Goal: Task Accomplishment & Management: Use online tool/utility

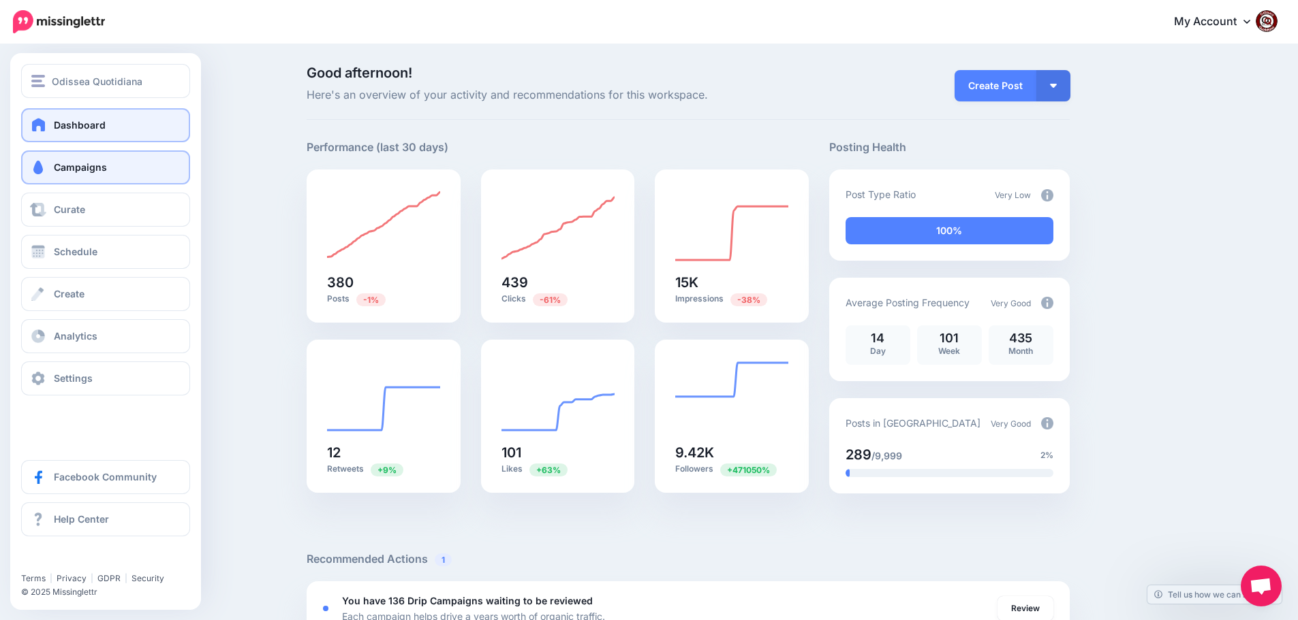
click at [87, 165] on span "Campaigns" at bounding box center [80, 167] width 53 height 12
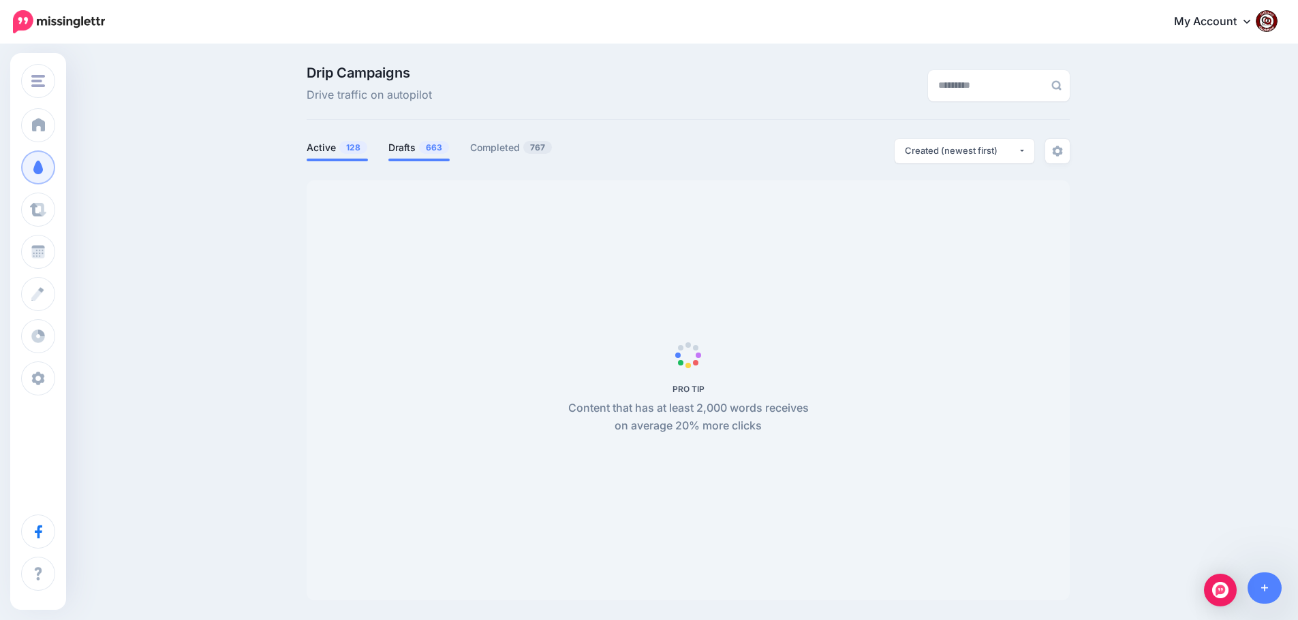
click at [420, 150] on link "Drafts 663" at bounding box center [418, 148] width 61 height 16
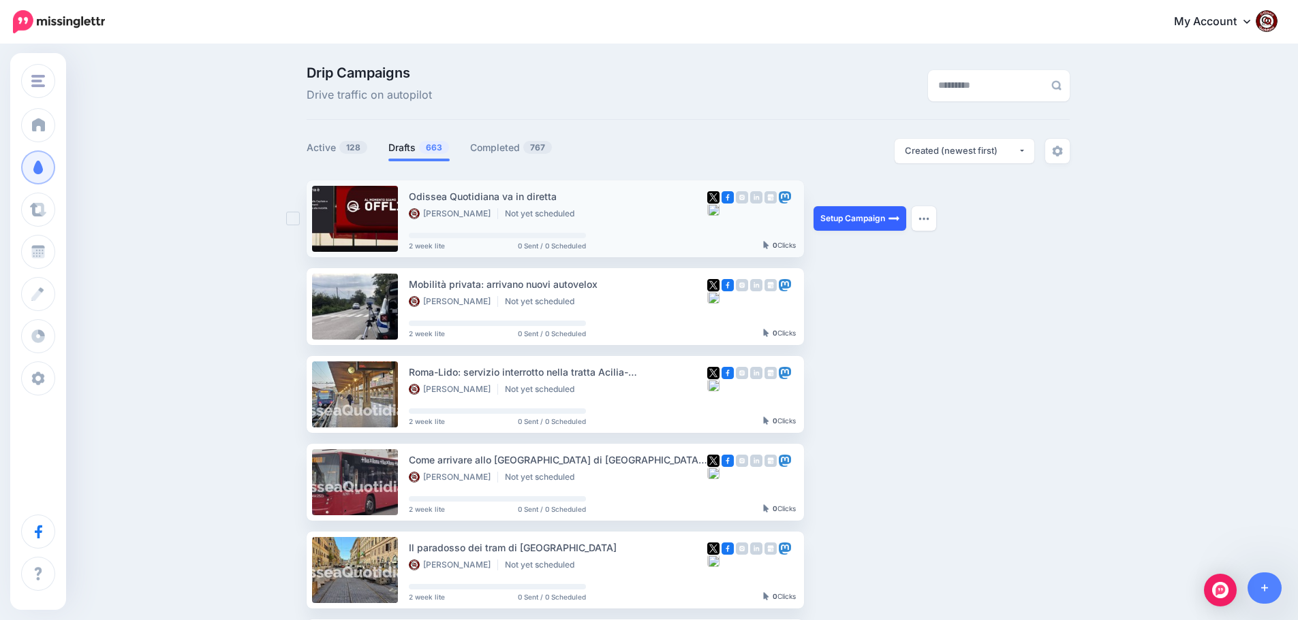
click at [869, 218] on link "Setup Campaign" at bounding box center [859, 218] width 93 height 25
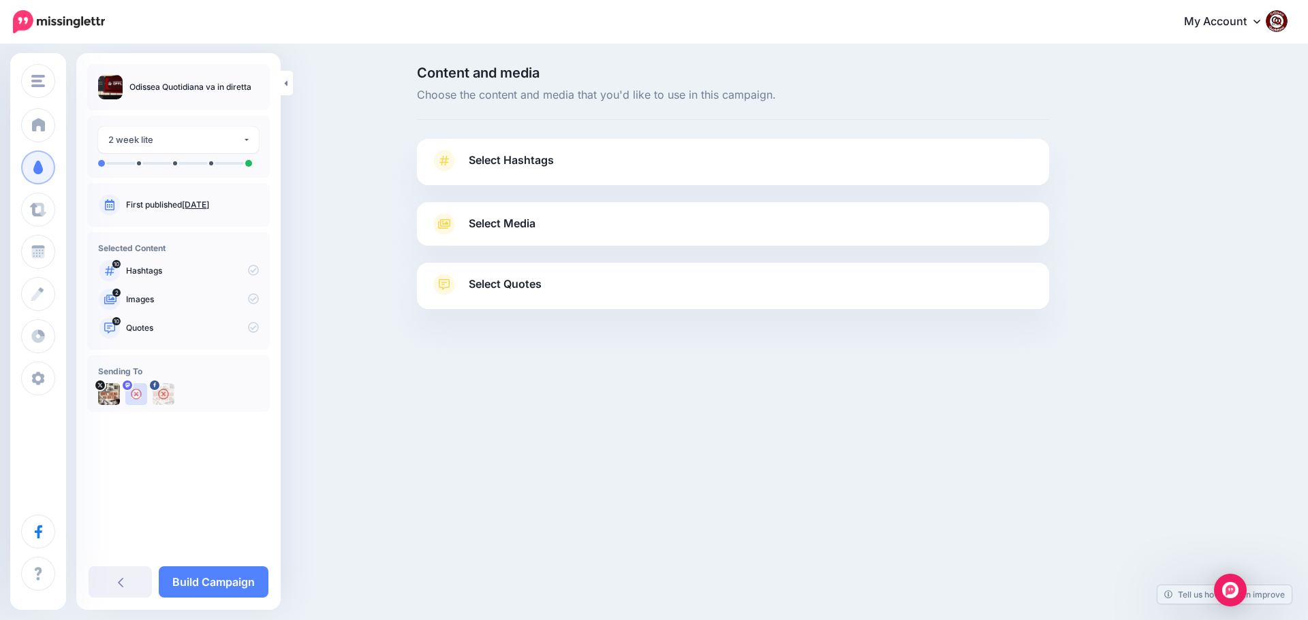
click at [507, 163] on span "Select Hashtags" at bounding box center [511, 160] width 85 height 18
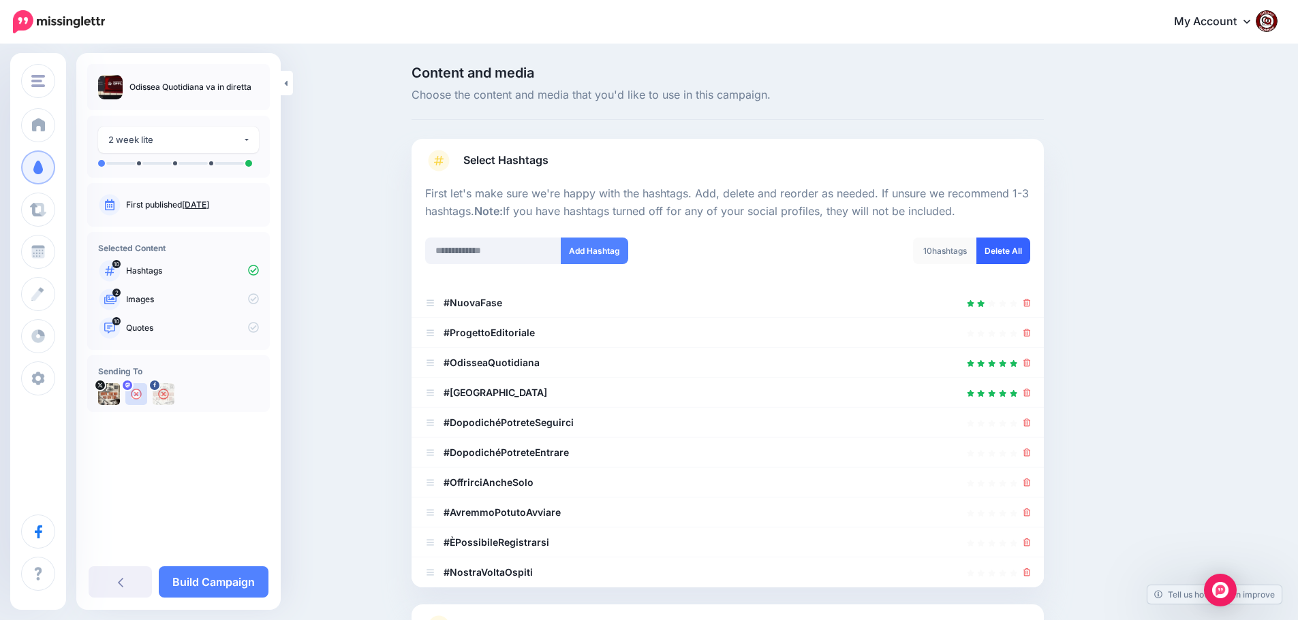
click at [1006, 255] on link "Delete All" at bounding box center [1003, 251] width 54 height 27
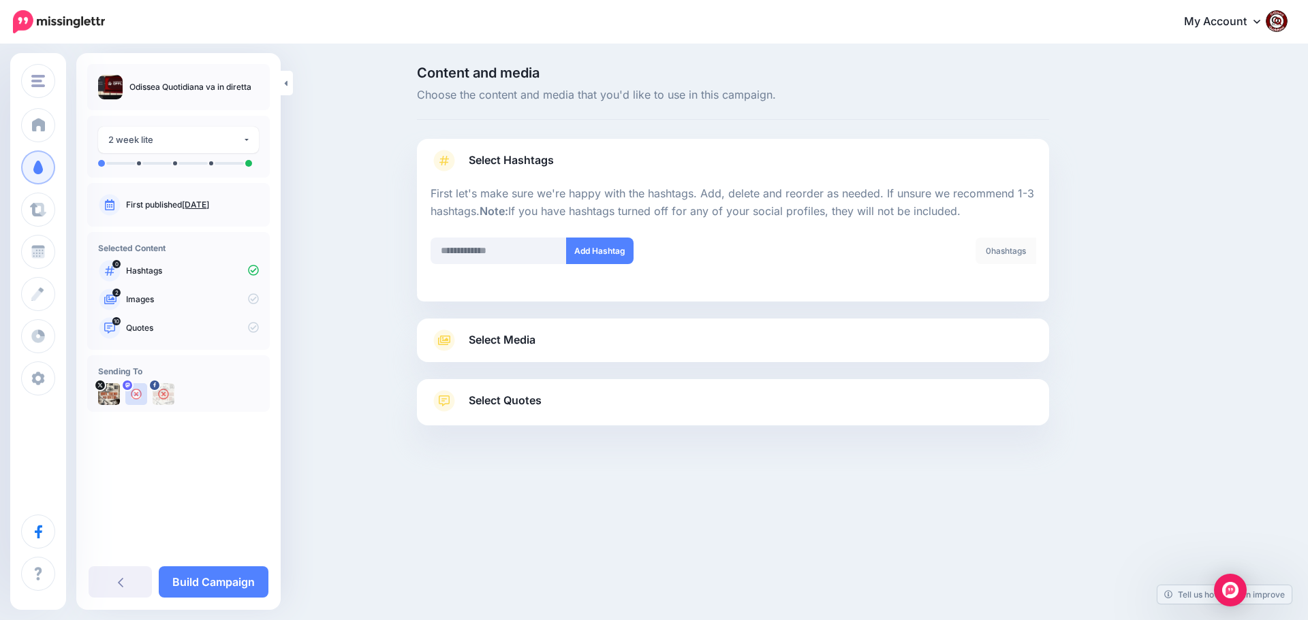
click at [508, 342] on span "Select Media" at bounding box center [502, 340] width 67 height 18
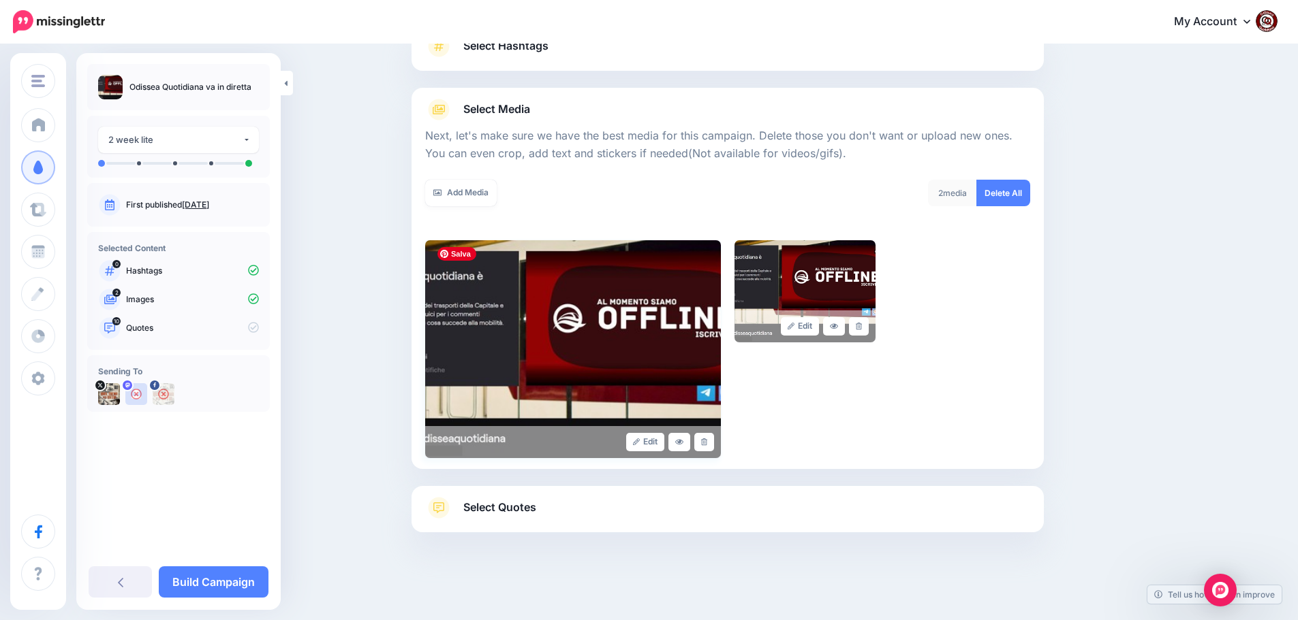
scroll to position [115, 0]
click at [516, 513] on span "Select Quotes" at bounding box center [499, 507] width 73 height 18
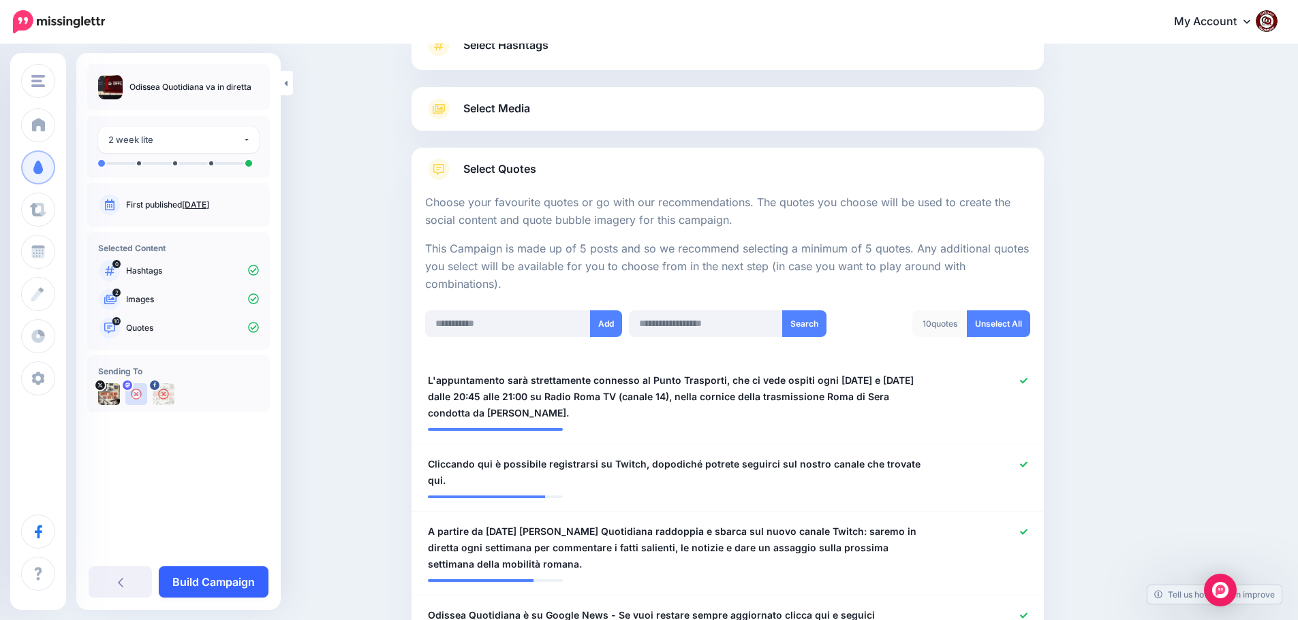
click at [220, 583] on link "Build Campaign" at bounding box center [214, 582] width 110 height 31
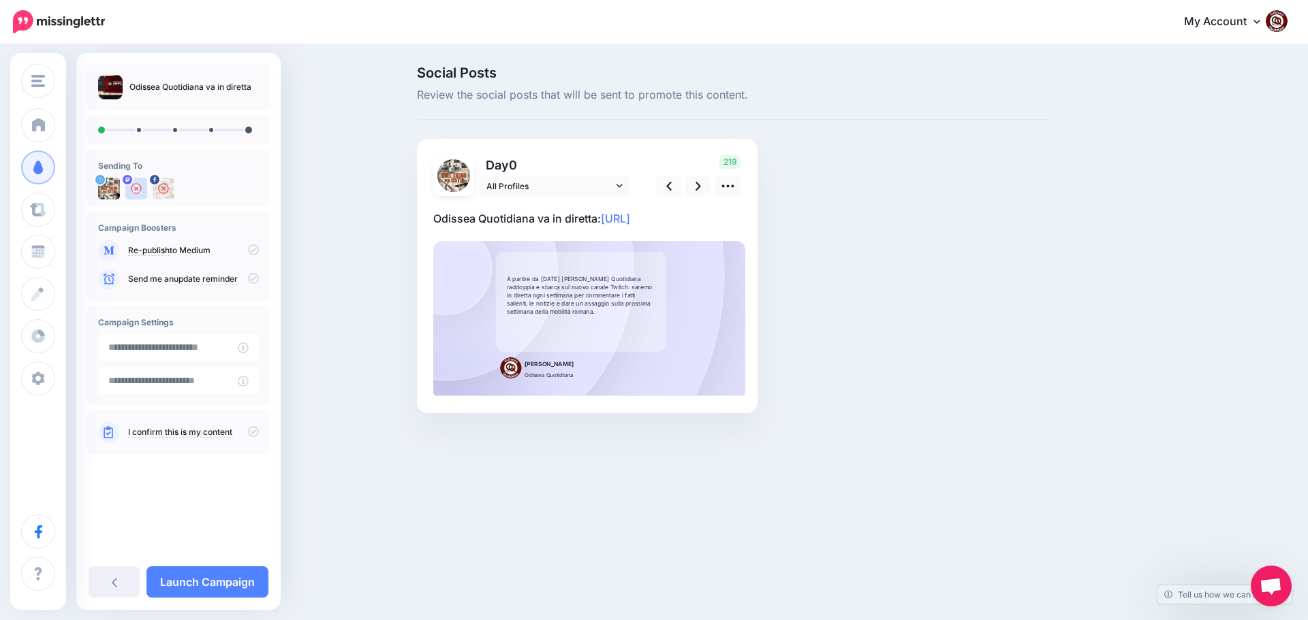
click at [720, 217] on p "Odissea Quotidiana va in diretta: https://lttr.ai/AiVsM" at bounding box center [587, 219] width 308 height 18
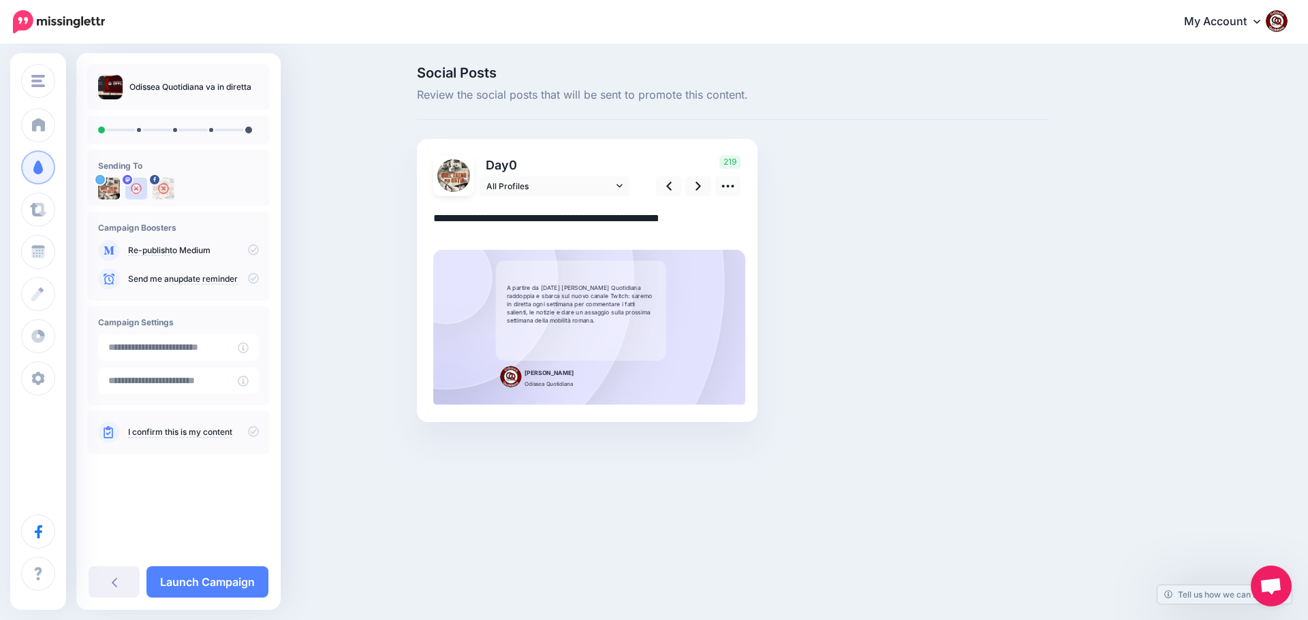
drag, startPoint x: 721, startPoint y: 217, endPoint x: 413, endPoint y: 223, distance: 307.3
click at [413, 223] on div "Social Posts Review the social posts that will be sent to promote this content.…" at bounding box center [733, 264] width 652 height 397
paste textarea "**********"
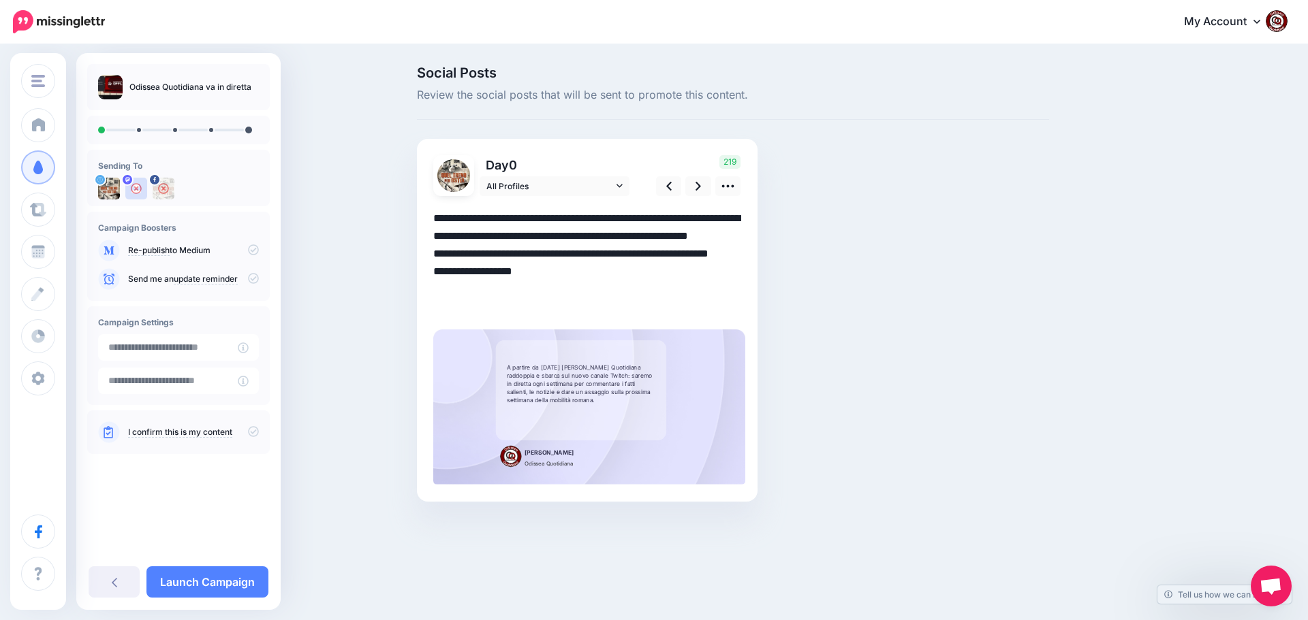
click at [551, 288] on textarea "**********" at bounding box center [587, 263] width 308 height 106
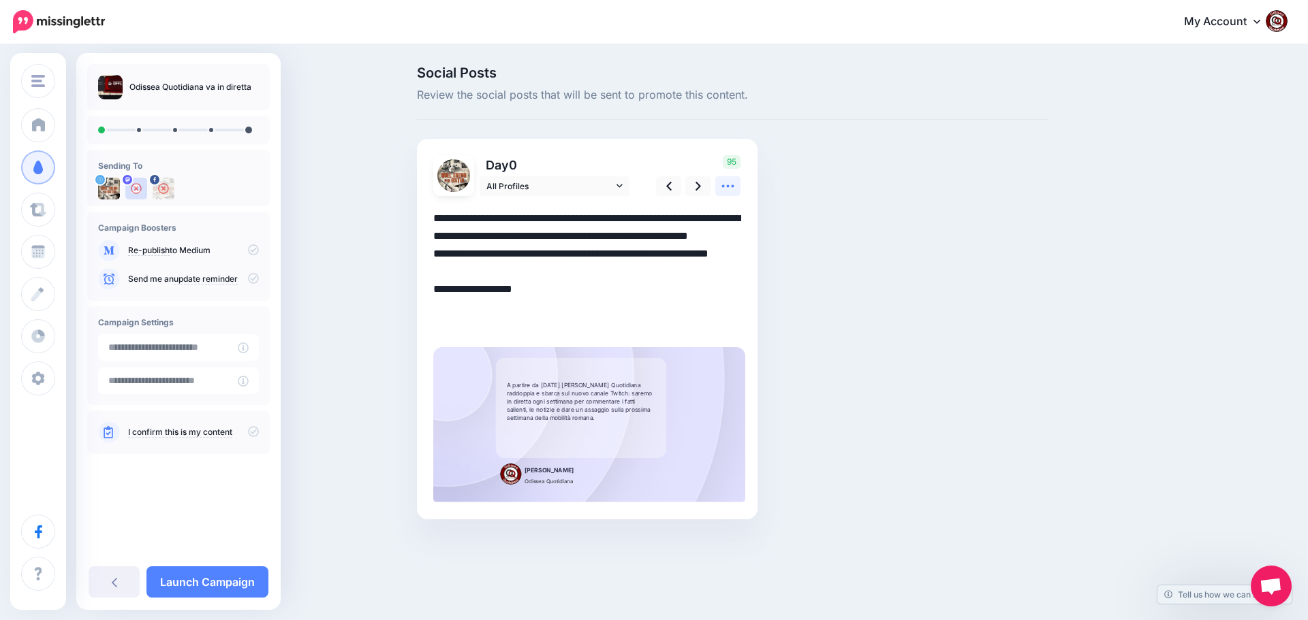
click at [723, 184] on icon at bounding box center [728, 186] width 14 height 14
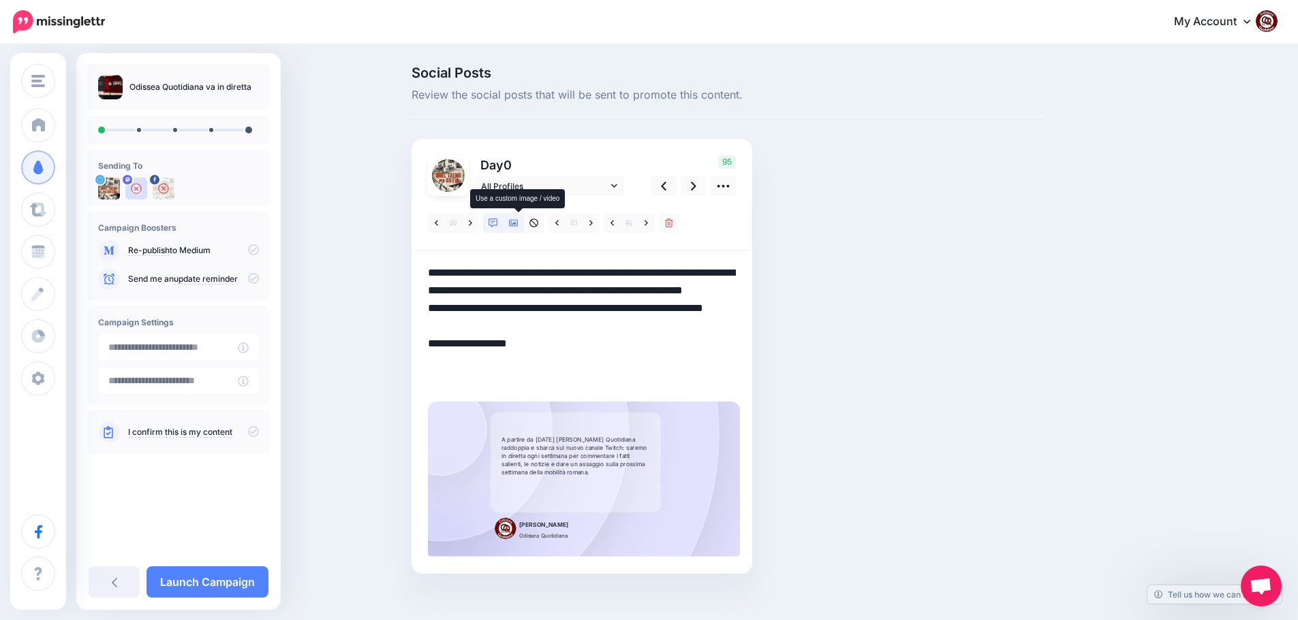
click at [518, 223] on icon at bounding box center [514, 223] width 10 height 7
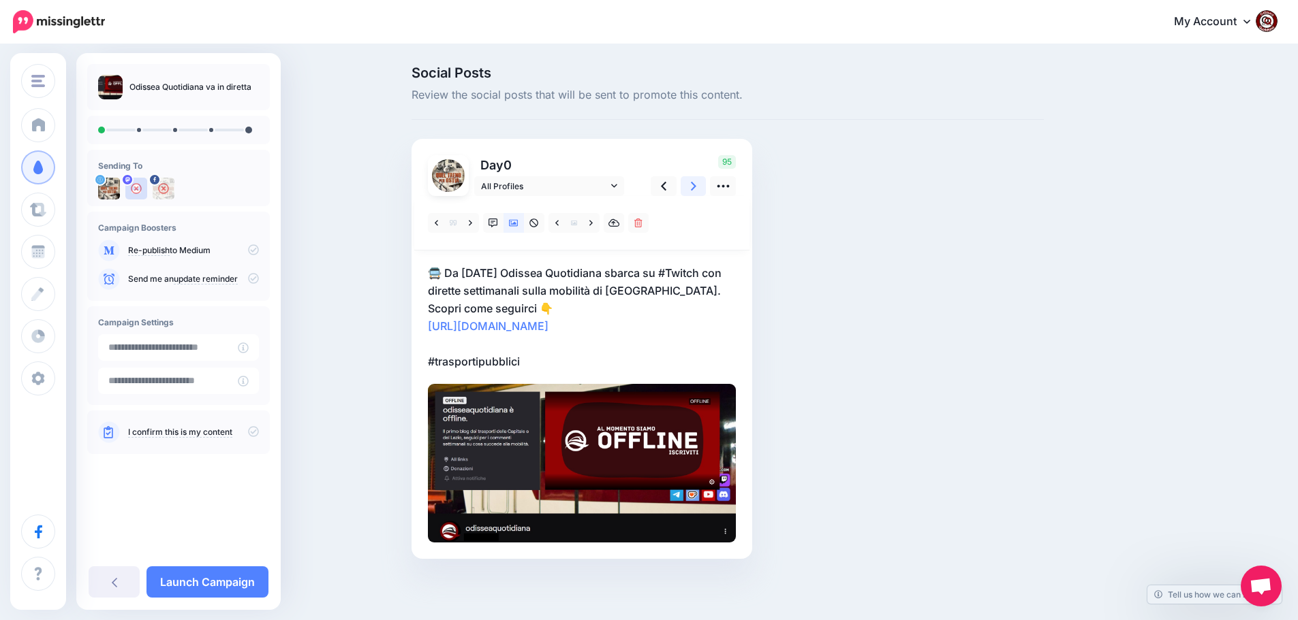
click at [695, 183] on link at bounding box center [693, 186] width 26 height 20
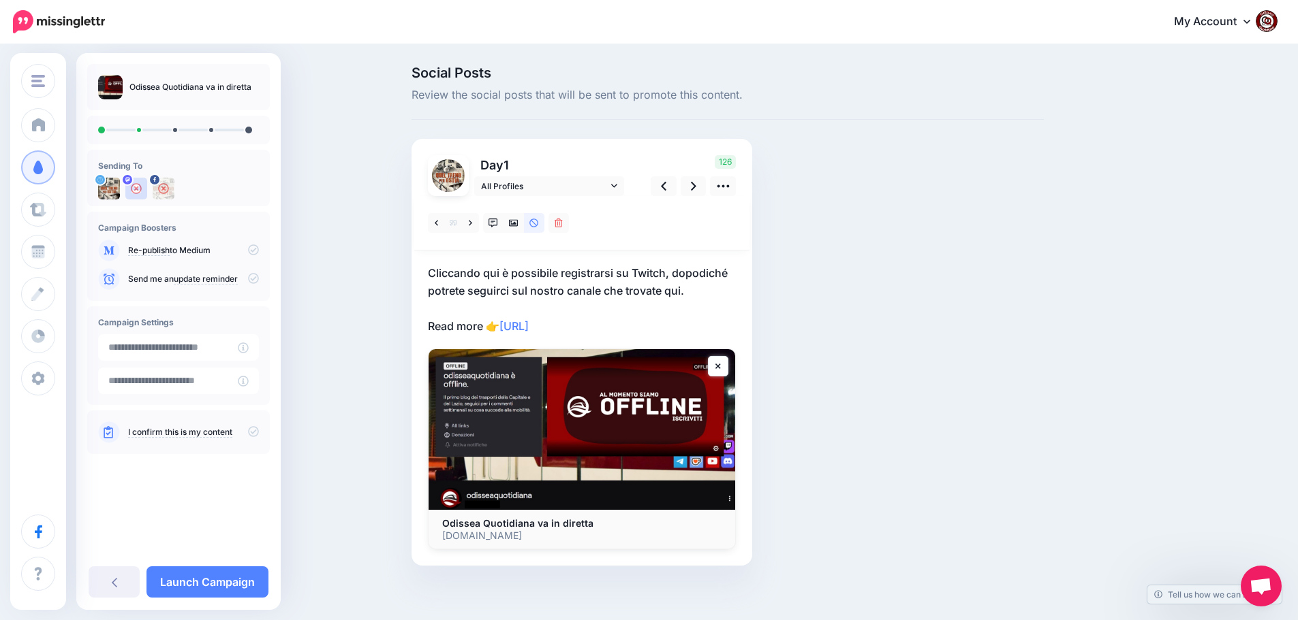
click at [644, 328] on p "Cliccando qui è possibile registrarsi su Twitch, dopodiché potrete seguirci sul…" at bounding box center [582, 299] width 308 height 71
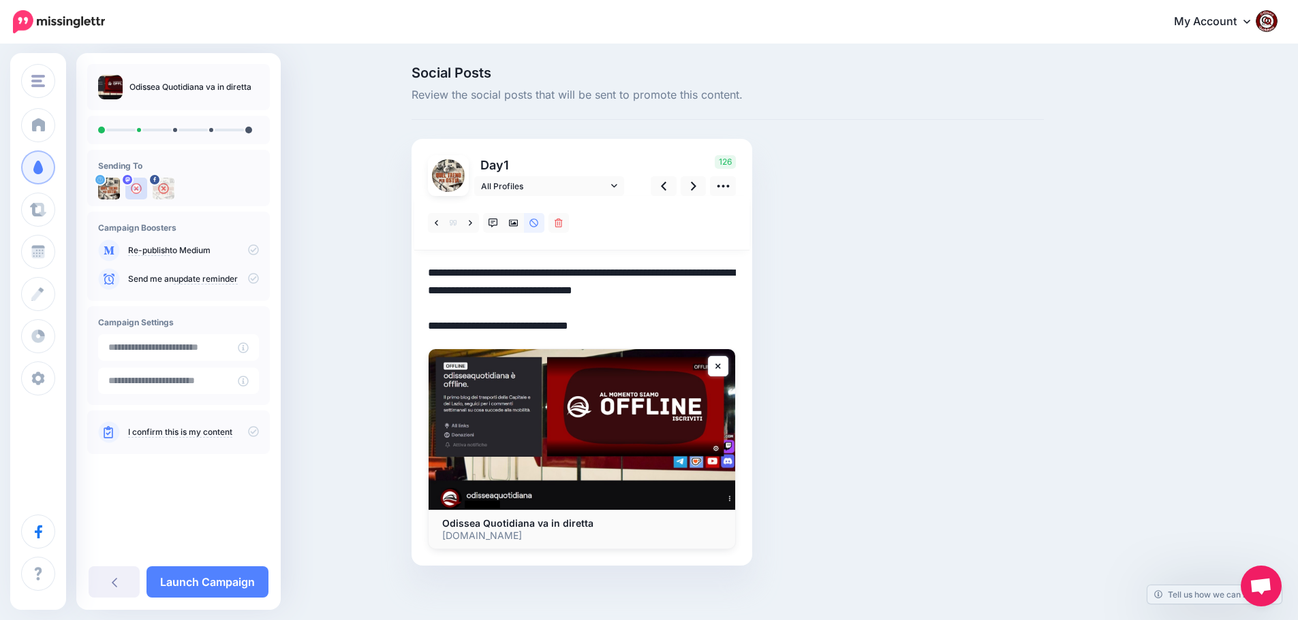
drag, startPoint x: 640, startPoint y: 328, endPoint x: 422, endPoint y: 265, distance: 226.8
click at [422, 265] on div "Day 1 All Profiles" at bounding box center [581, 352] width 341 height 427
paste textarea "**********"
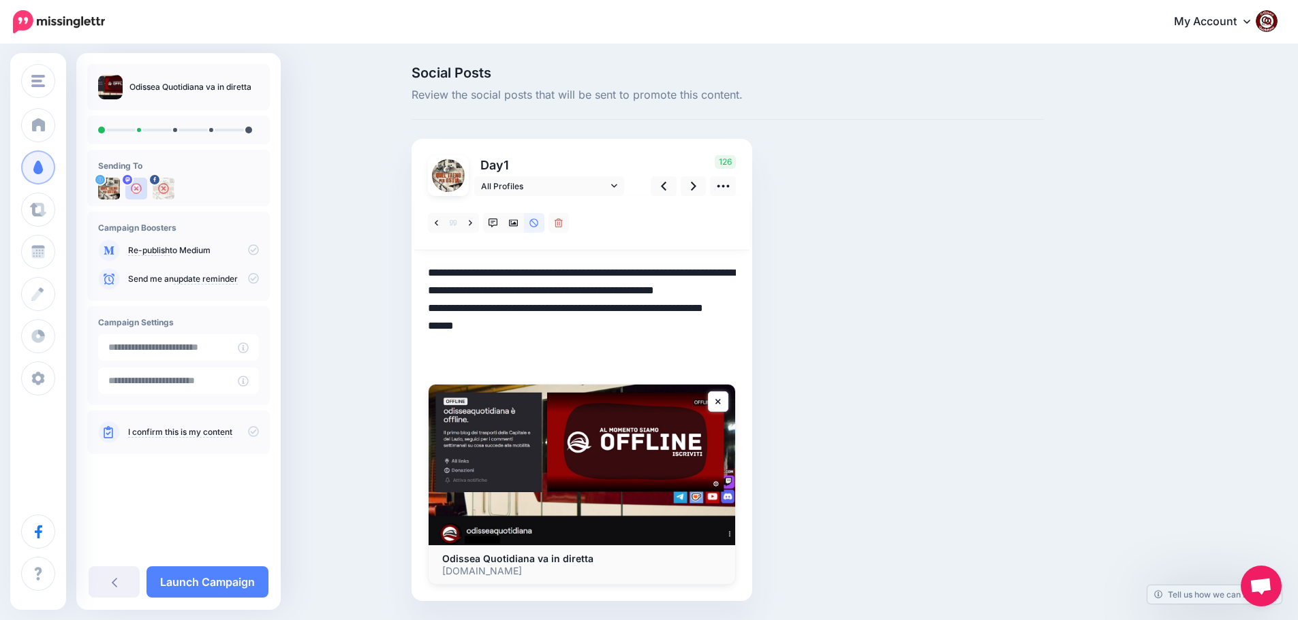
click at [541, 339] on textarea "**********" at bounding box center [582, 317] width 308 height 106
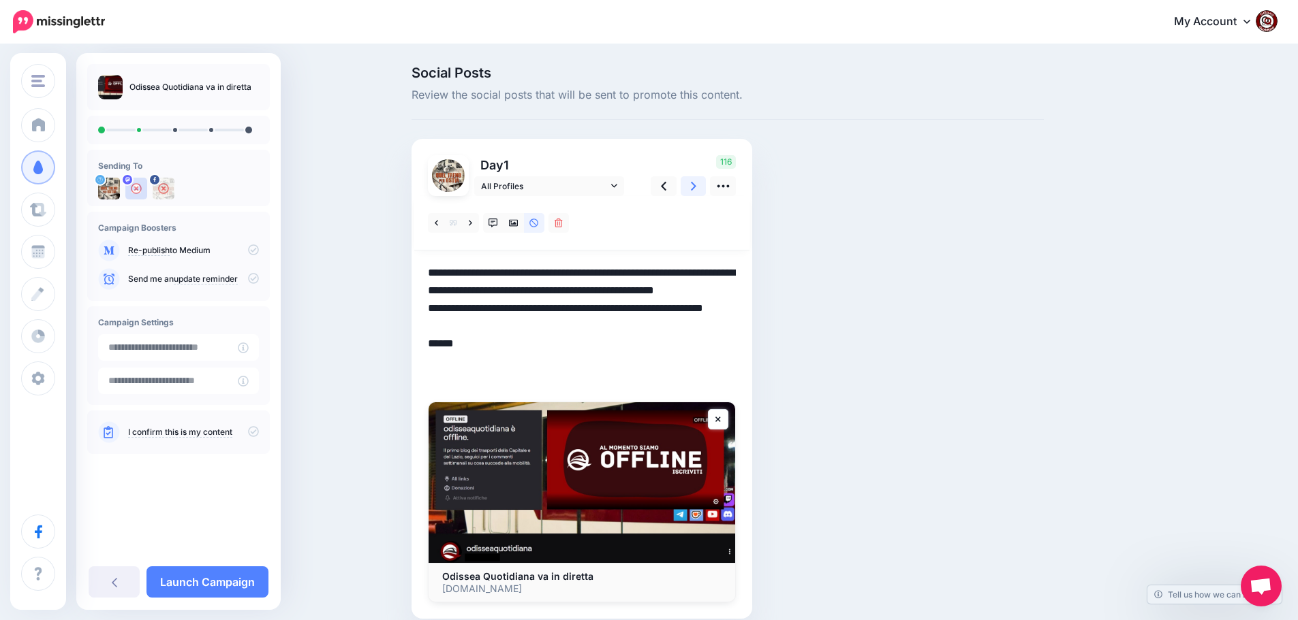
click at [695, 180] on icon at bounding box center [693, 186] width 5 height 14
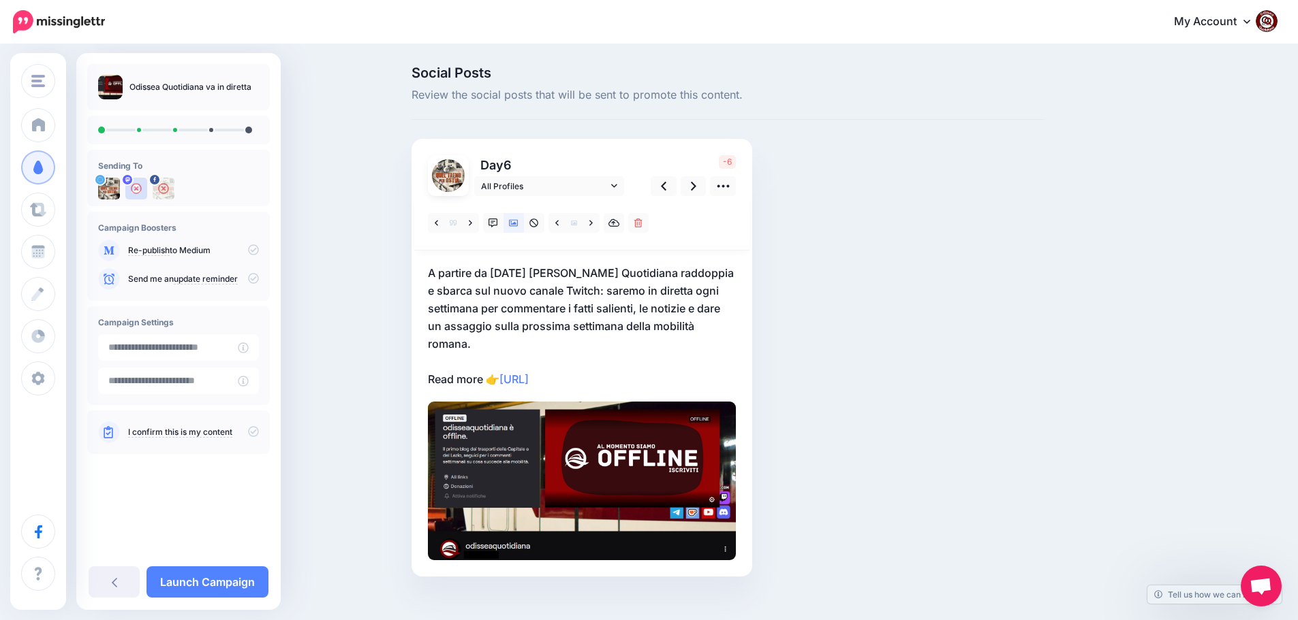
click at [634, 372] on p "A partire da mercoledì 10 settembre Odissea Quotidiana raddoppia e sbarca sul n…" at bounding box center [582, 326] width 308 height 124
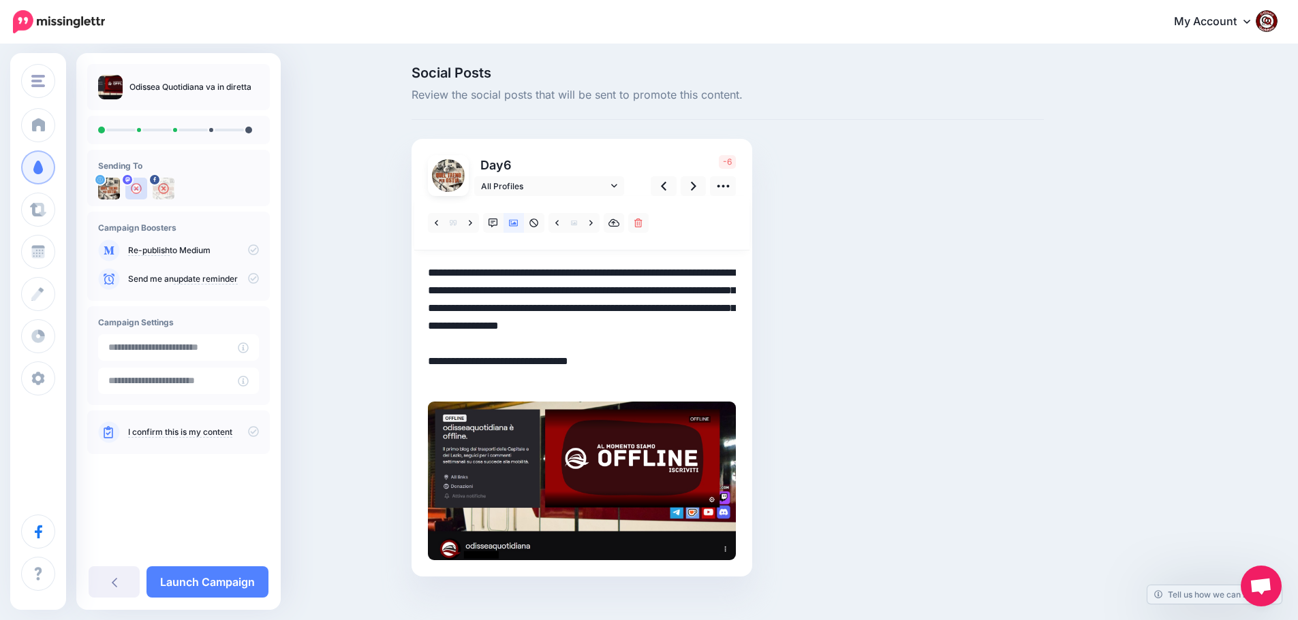
drag, startPoint x: 624, startPoint y: 375, endPoint x: 380, endPoint y: 256, distance: 271.4
click at [380, 256] on div "Social Posts Review the social posts that will be sent to promote this content.…" at bounding box center [649, 342] width 1298 height 593
paste textarea "**********"
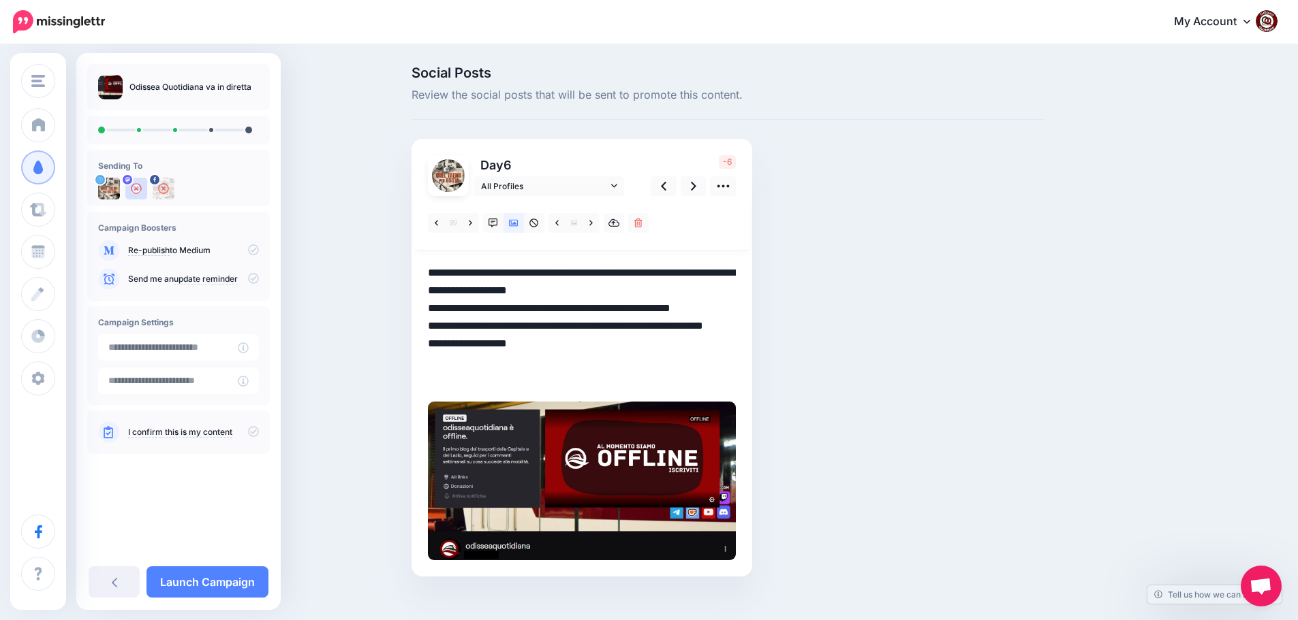
click at [552, 364] on textarea "**********" at bounding box center [582, 326] width 308 height 124
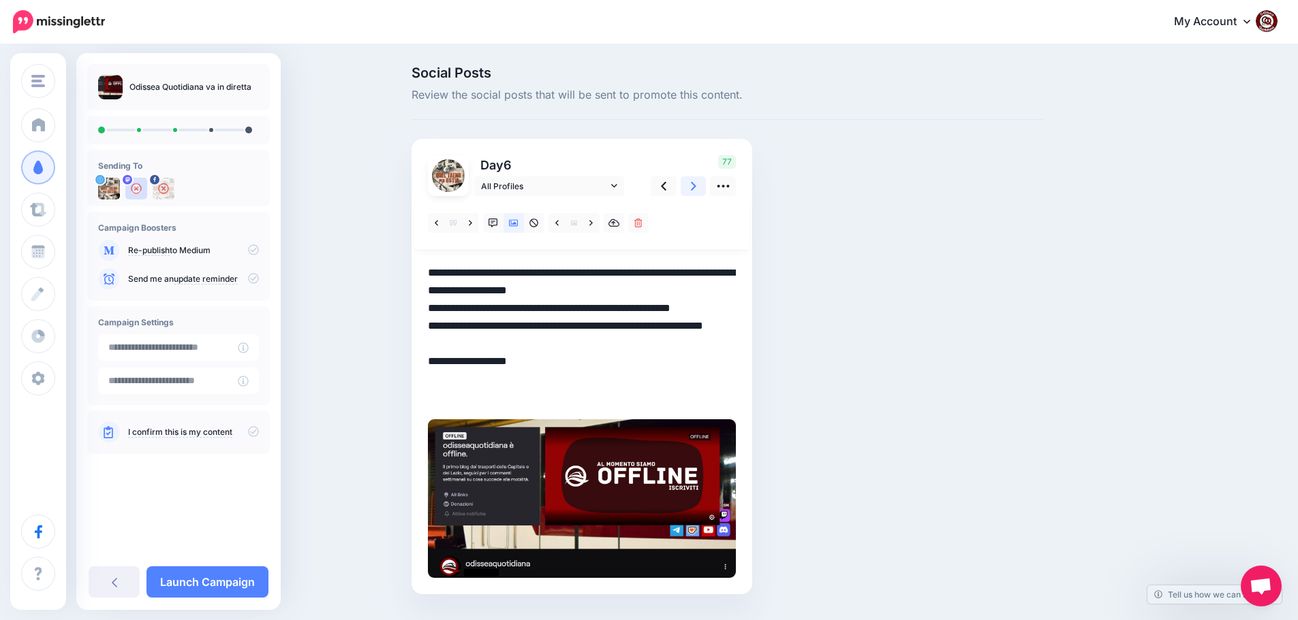
click at [696, 186] on icon at bounding box center [693, 186] width 5 height 14
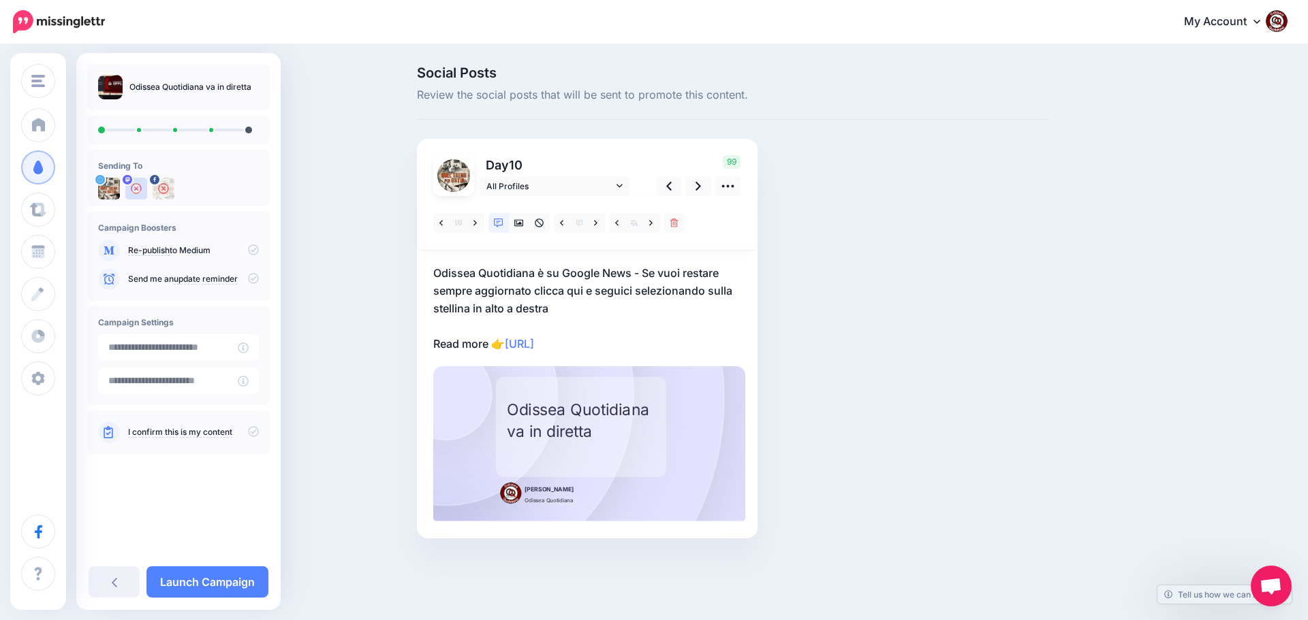
click at [627, 345] on p "Odissea Quotidiana è su Google News - Se vuoi restare sempre aggiornato clicca …" at bounding box center [587, 308] width 308 height 89
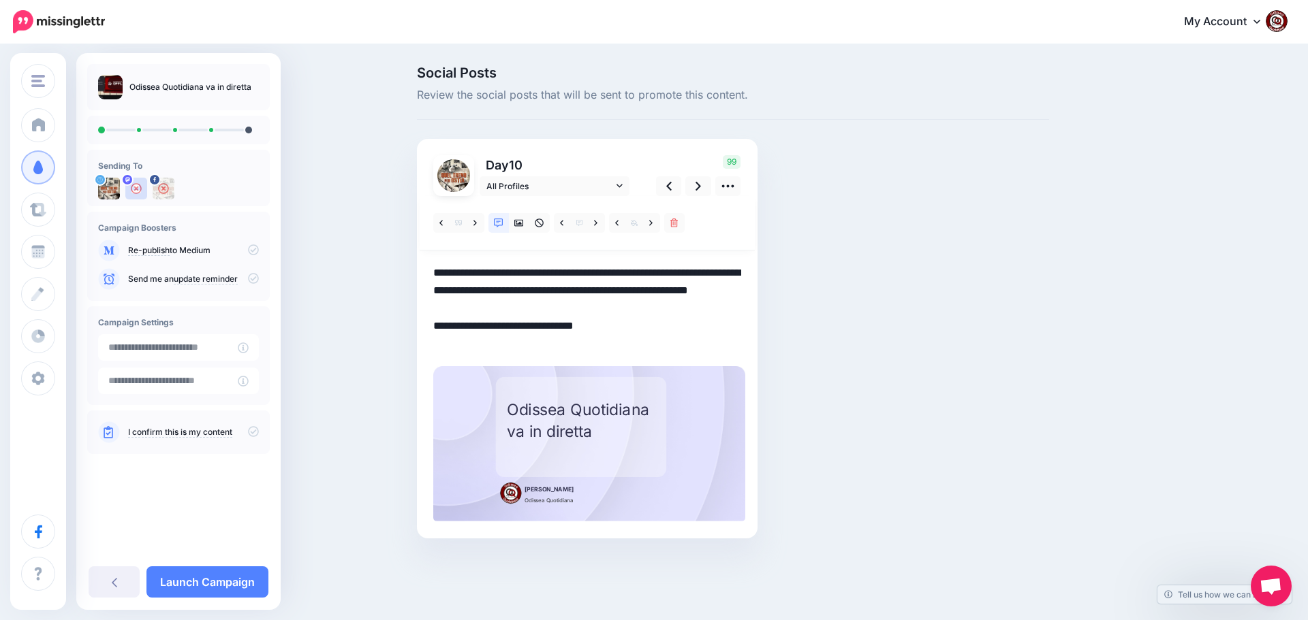
drag, startPoint x: 628, startPoint y: 343, endPoint x: 423, endPoint y: 263, distance: 220.2
click at [423, 263] on div "Day 10 All Profiles" at bounding box center [587, 339] width 341 height 400
paste textarea "**********"
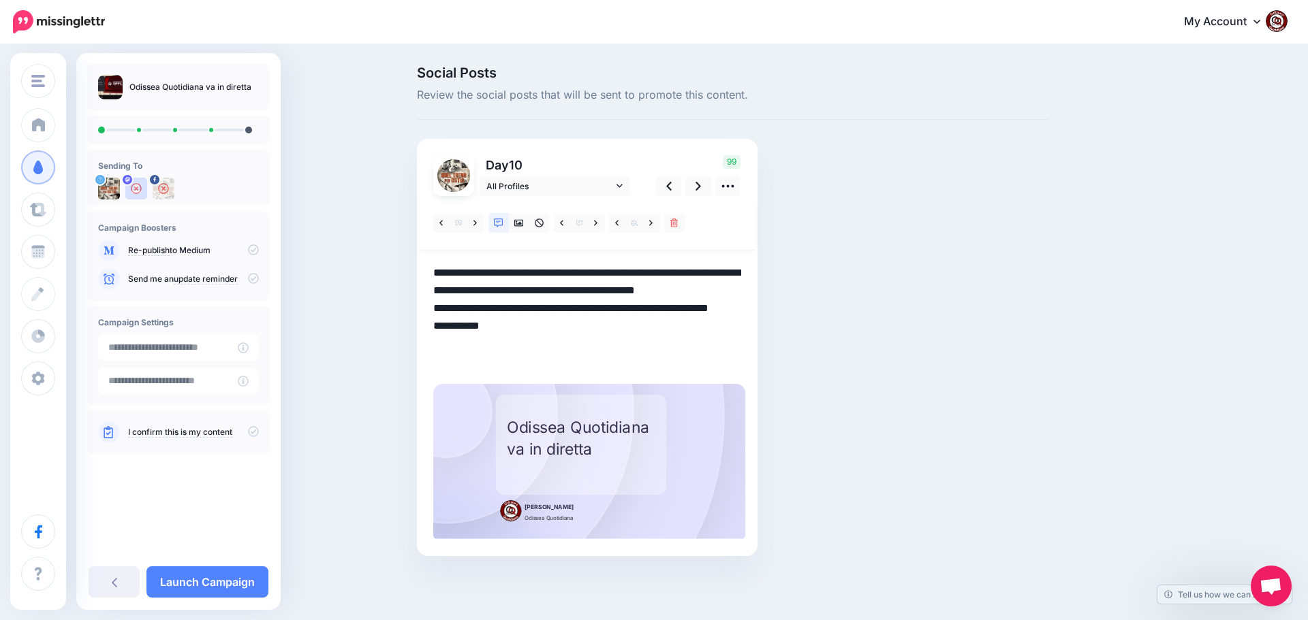
click at [539, 346] on textarea "**********" at bounding box center [587, 317] width 308 height 106
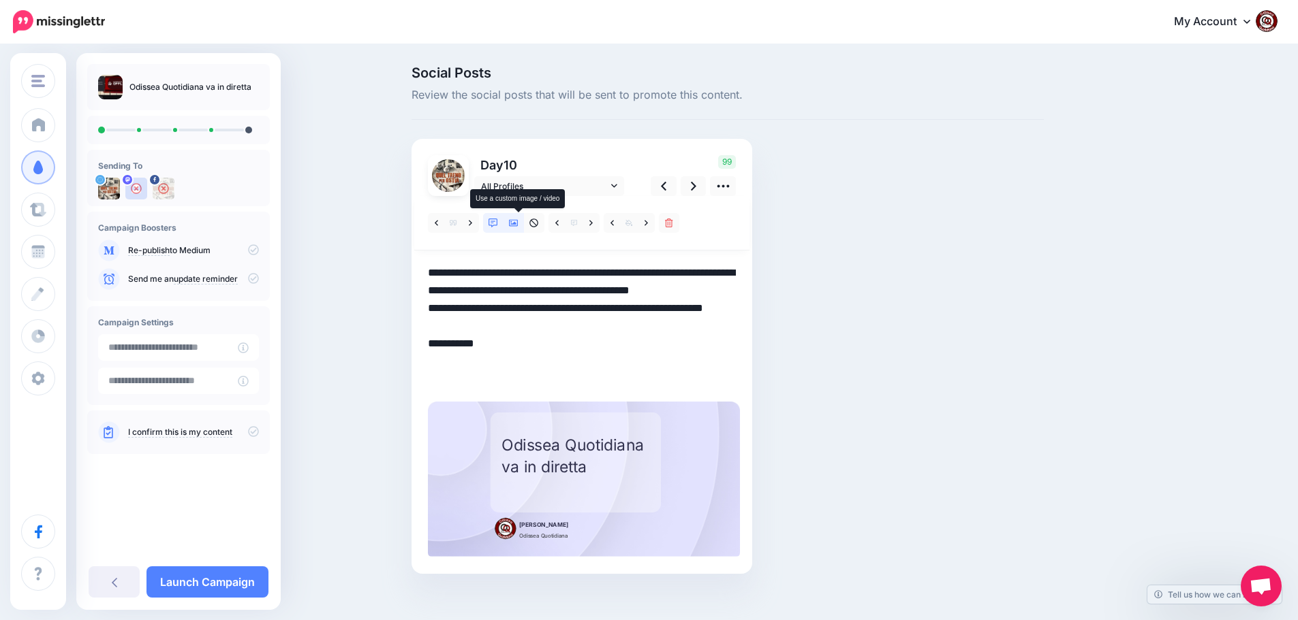
click at [516, 219] on icon at bounding box center [514, 224] width 10 height 10
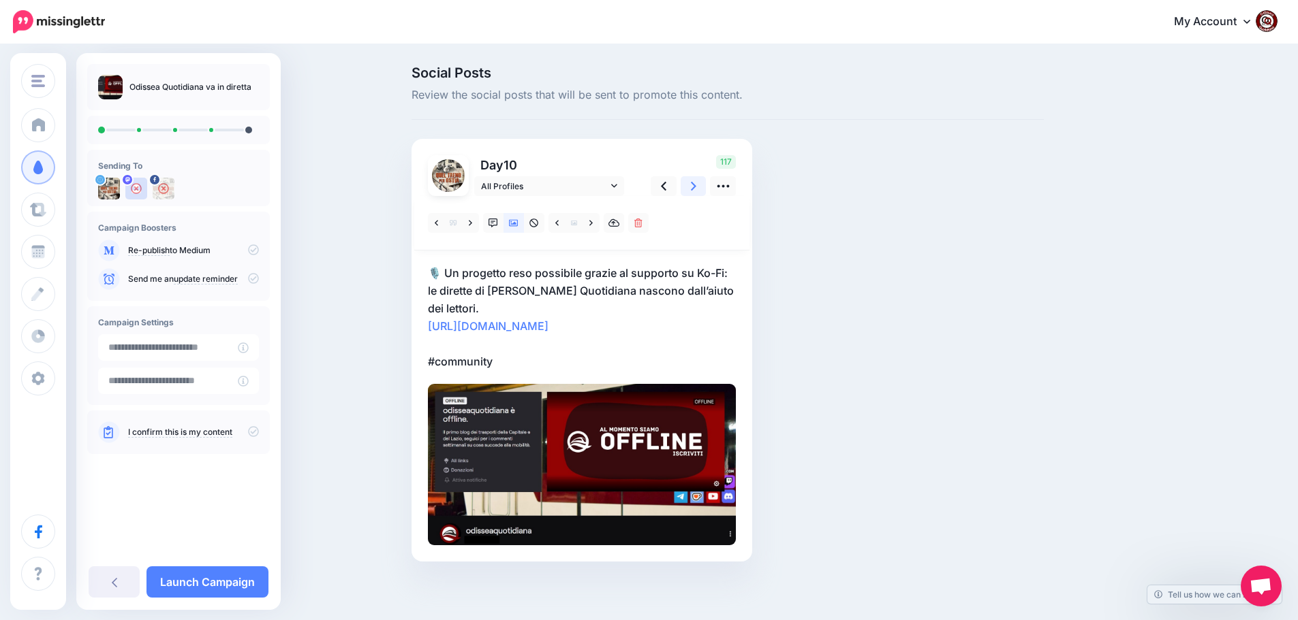
click at [696, 188] on icon at bounding box center [693, 186] width 5 height 14
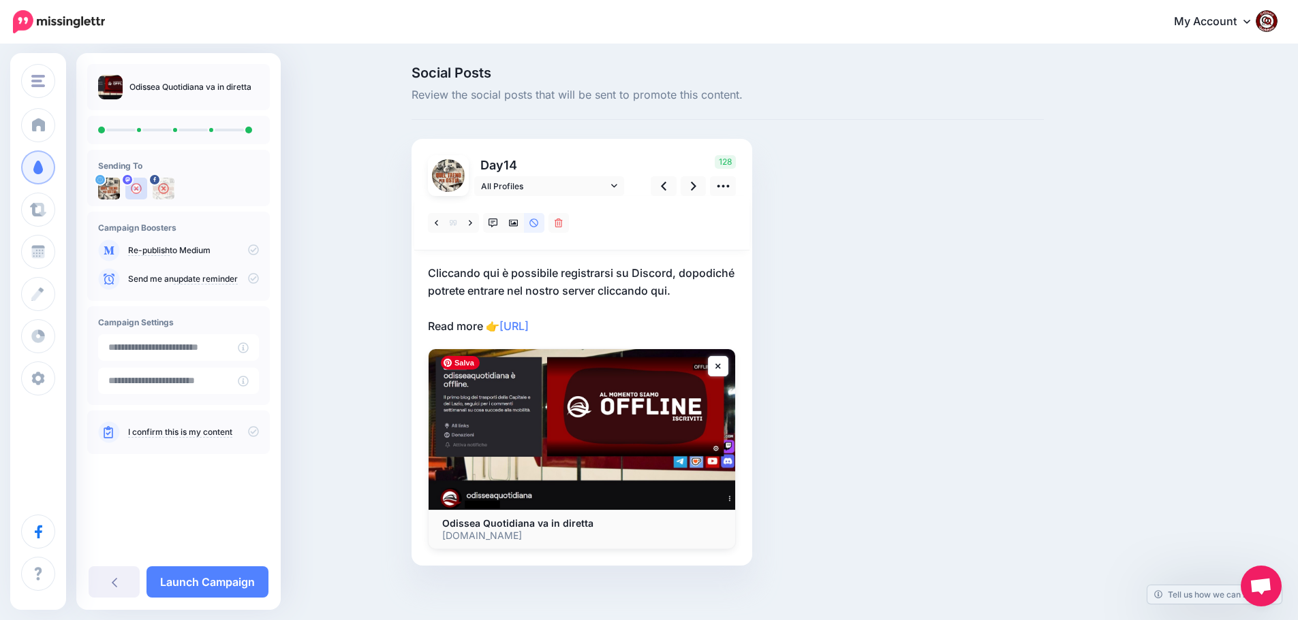
click at [646, 327] on p "Cliccando qui è possibile registrarsi su Discord, dopodiché potrete entrare nel…" at bounding box center [582, 299] width 308 height 71
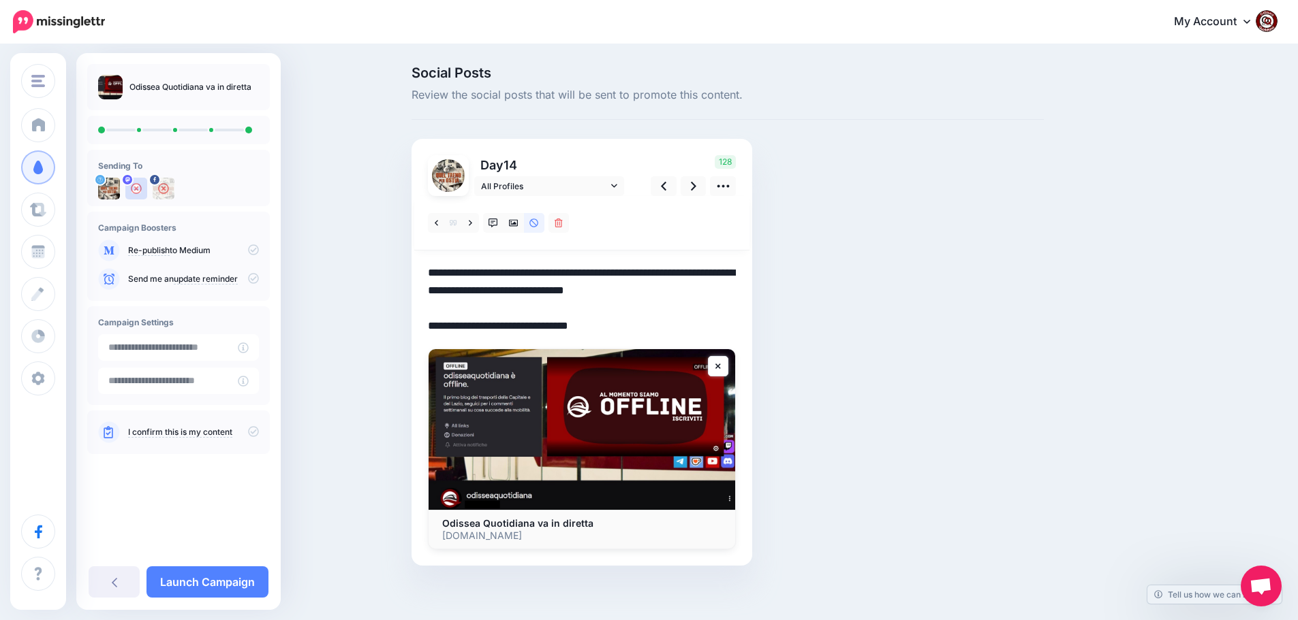
drag, startPoint x: 646, startPoint y: 327, endPoint x: 417, endPoint y: 270, distance: 236.6
click at [417, 270] on div "Day 14 All Profiles" at bounding box center [581, 352] width 341 height 427
paste textarea "**********"
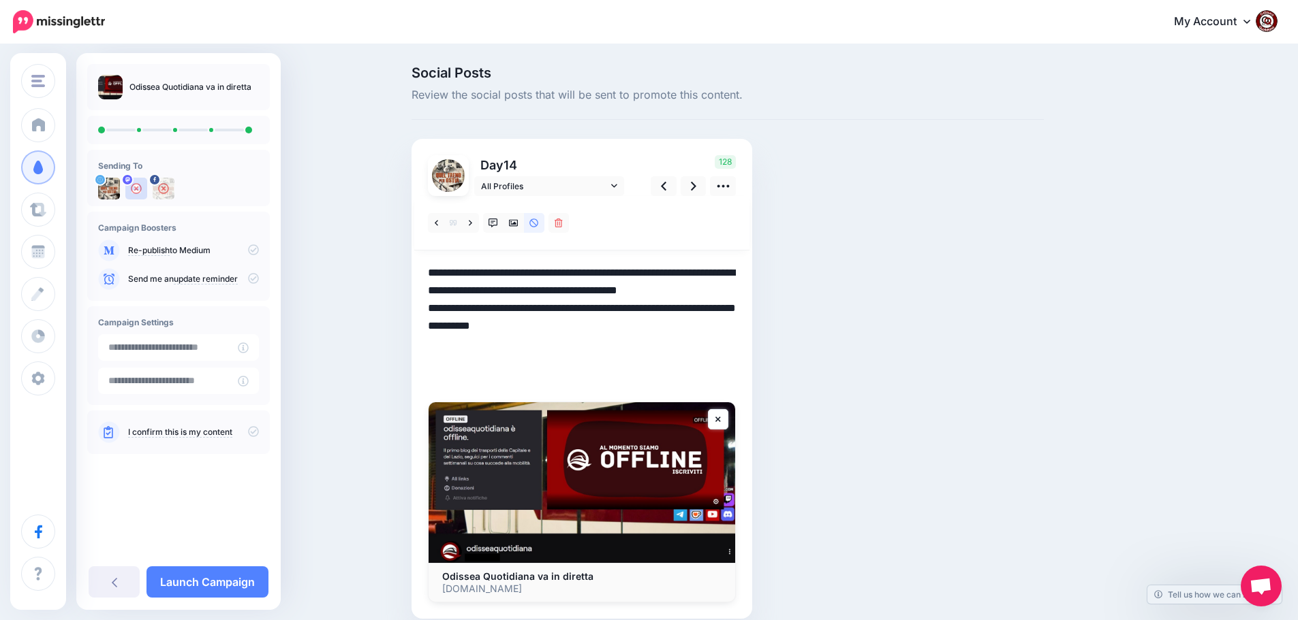
click at [537, 360] on textarea "**********" at bounding box center [582, 326] width 308 height 124
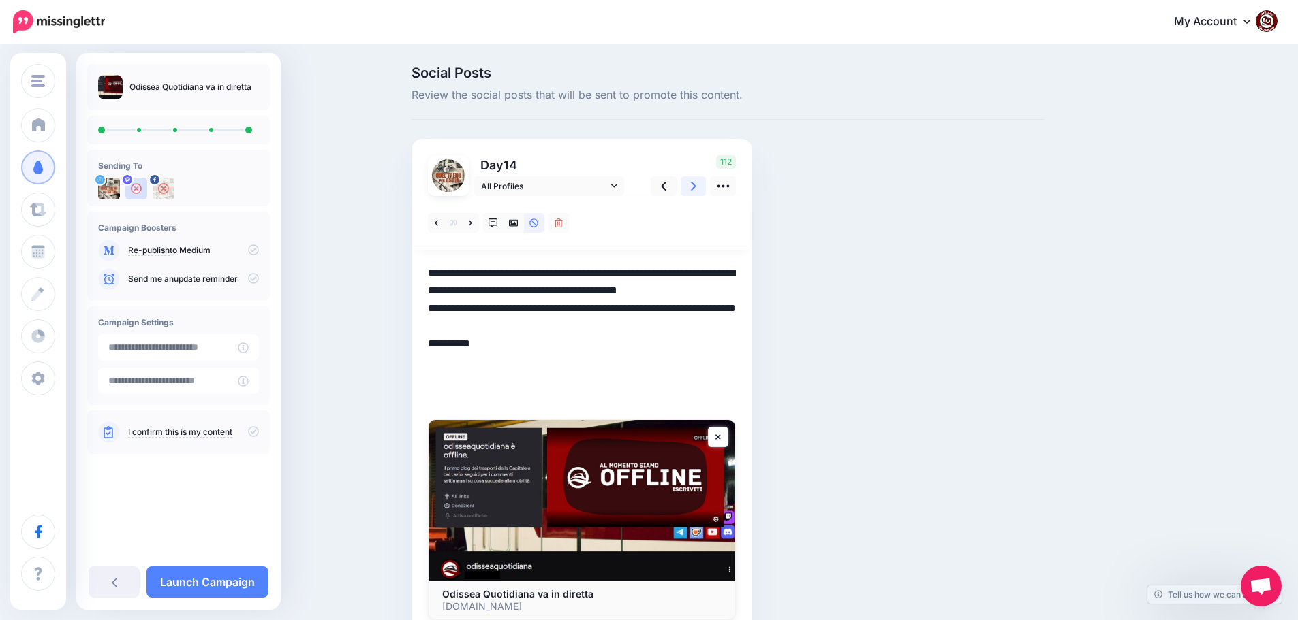
type textarea "**********"
click at [693, 187] on link at bounding box center [693, 186] width 26 height 20
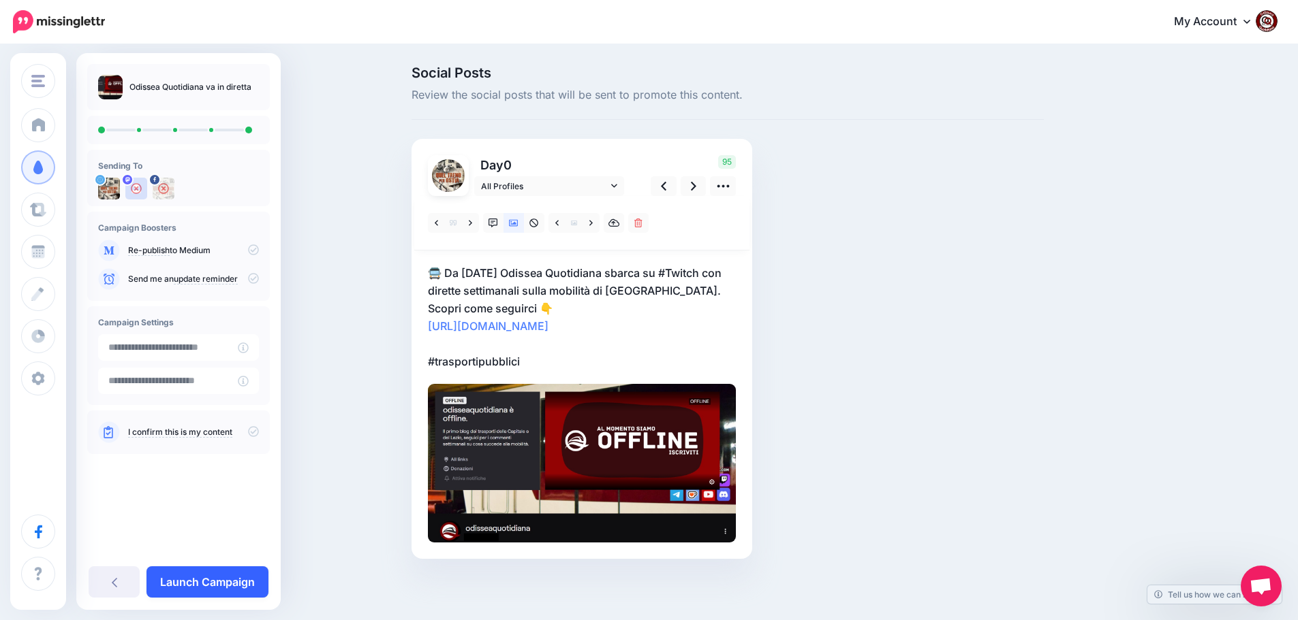
click at [209, 582] on link "Launch Campaign" at bounding box center [207, 582] width 122 height 31
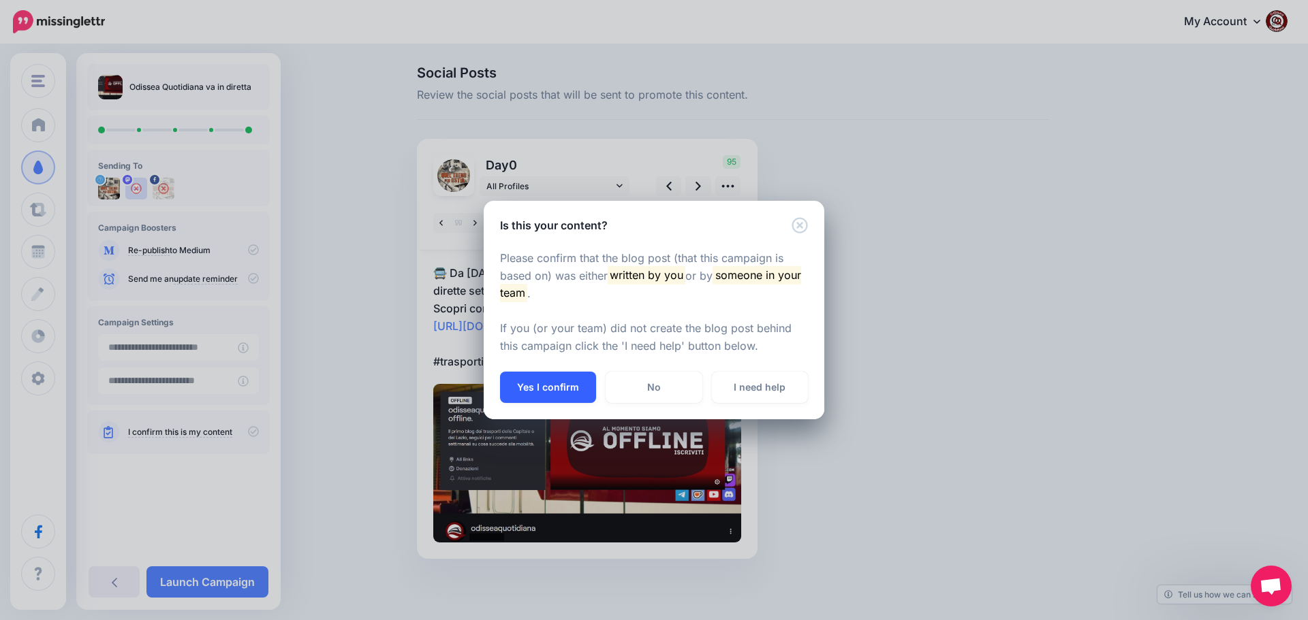
click at [563, 374] on button "Yes I confirm" at bounding box center [548, 387] width 96 height 31
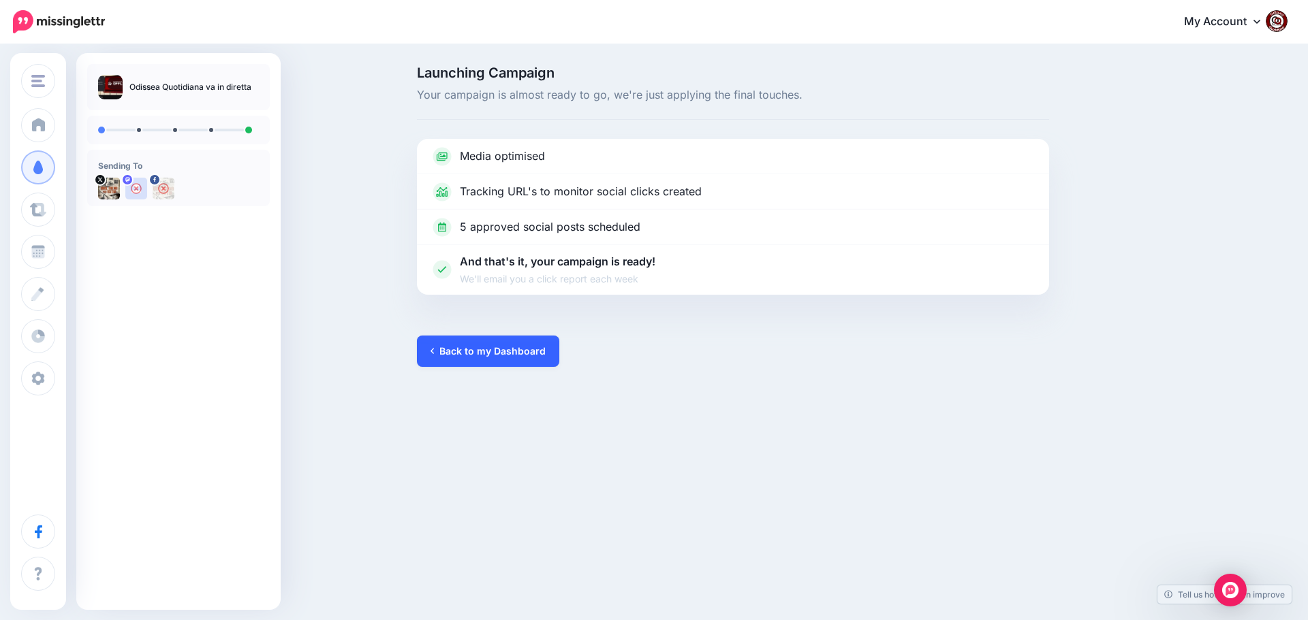
click at [495, 349] on link "Back to my Dashboard" at bounding box center [488, 351] width 142 height 31
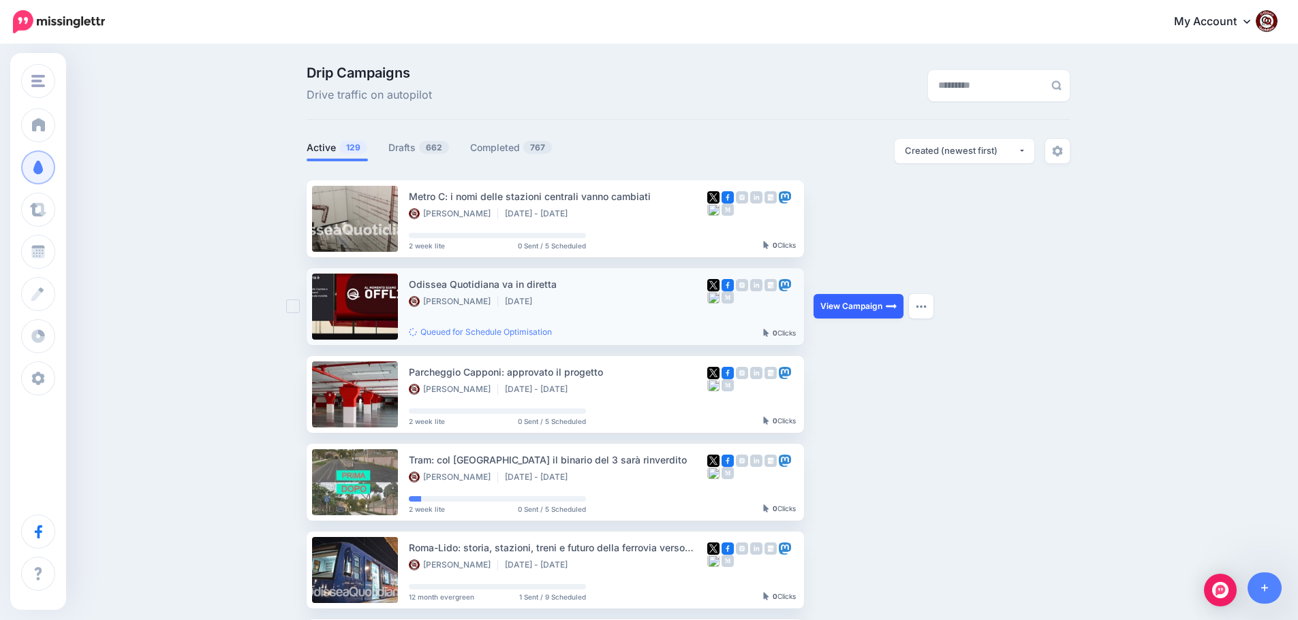
click at [859, 306] on link "View Campaign" at bounding box center [858, 306] width 90 height 25
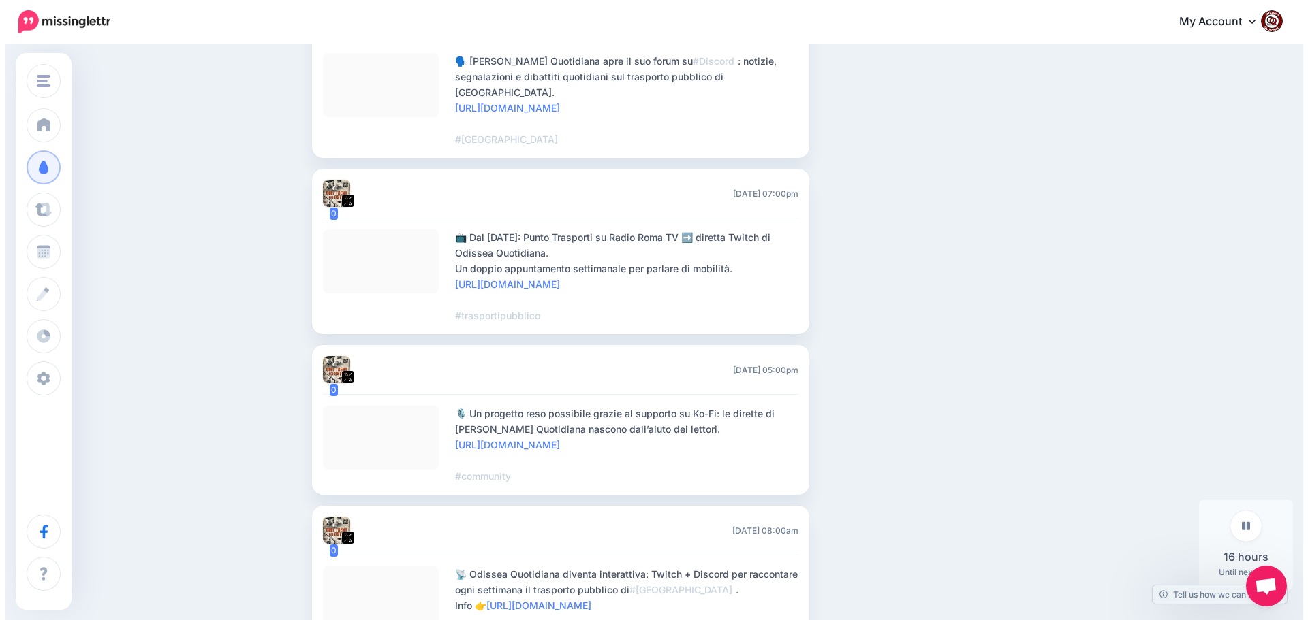
scroll to position [613, 0]
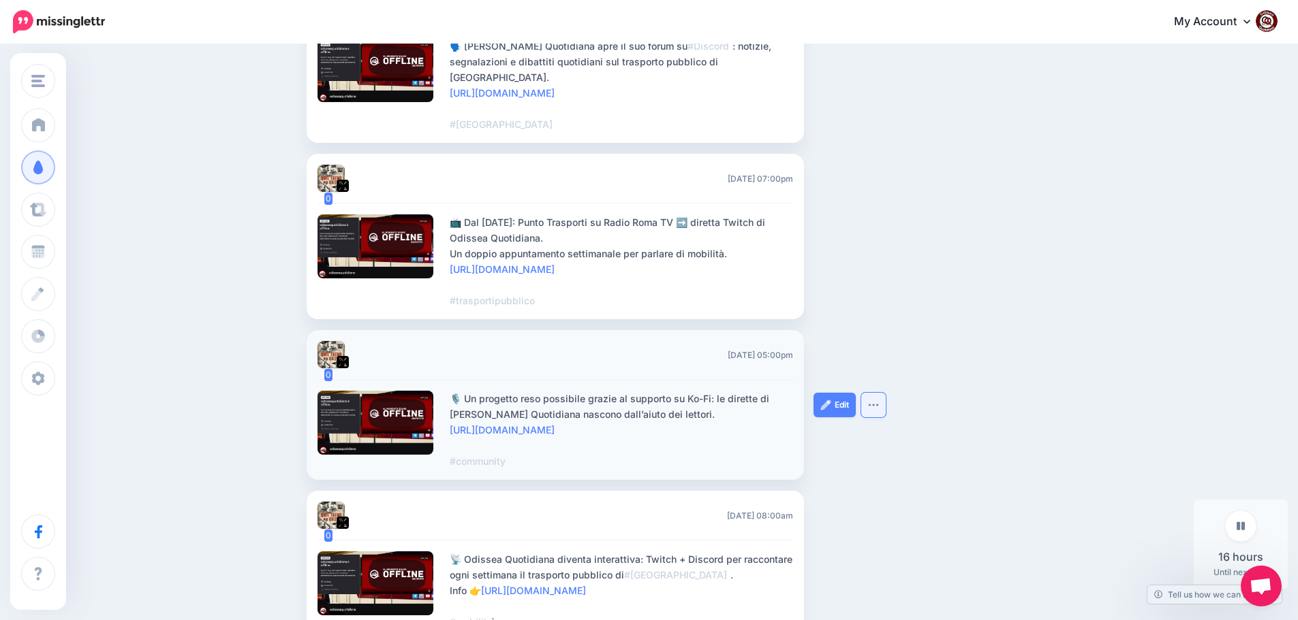
click at [879, 403] on img "button" at bounding box center [873, 405] width 11 height 4
click at [843, 426] on link "Delete Post" at bounding box center [831, 439] width 98 height 27
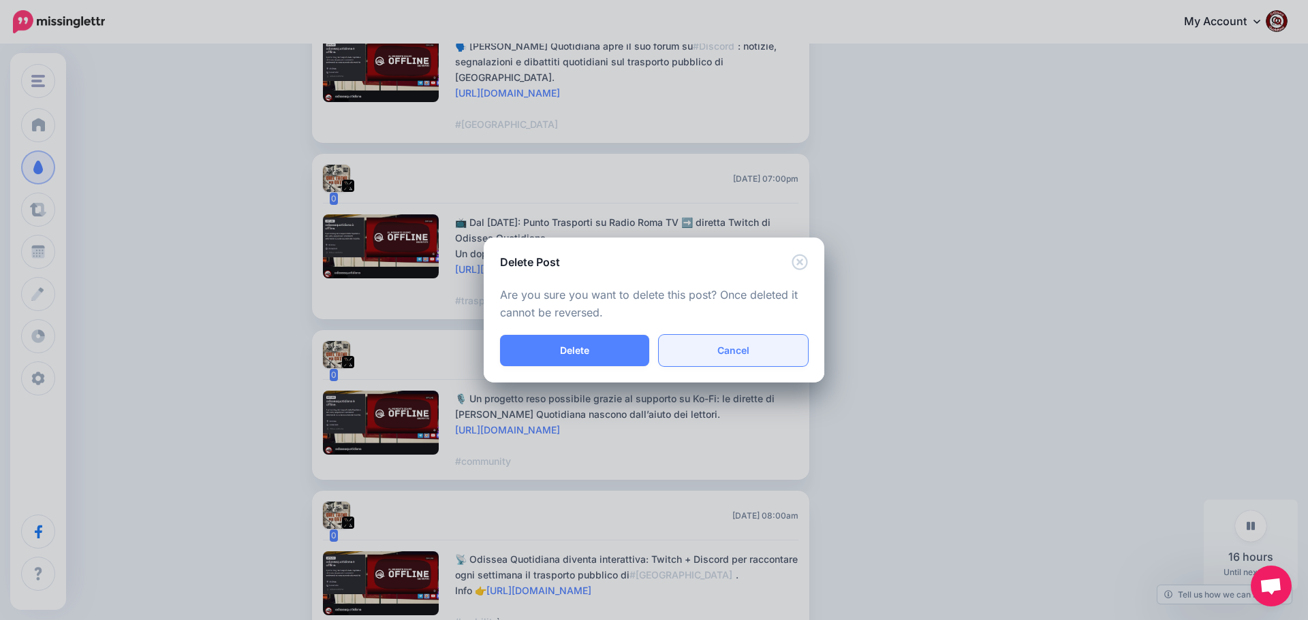
drag, startPoint x: 594, startPoint y: 351, endPoint x: 686, endPoint y: 351, distance: 91.9
click at [595, 351] on button "Delete" at bounding box center [574, 350] width 149 height 31
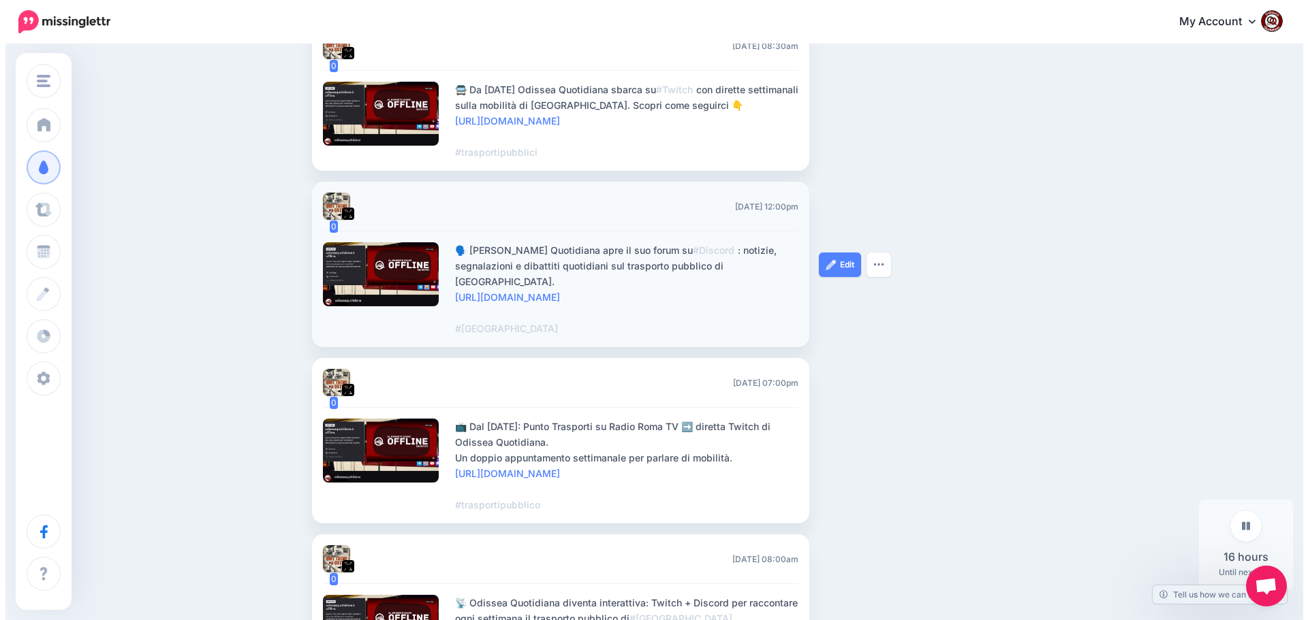
scroll to position [610, 0]
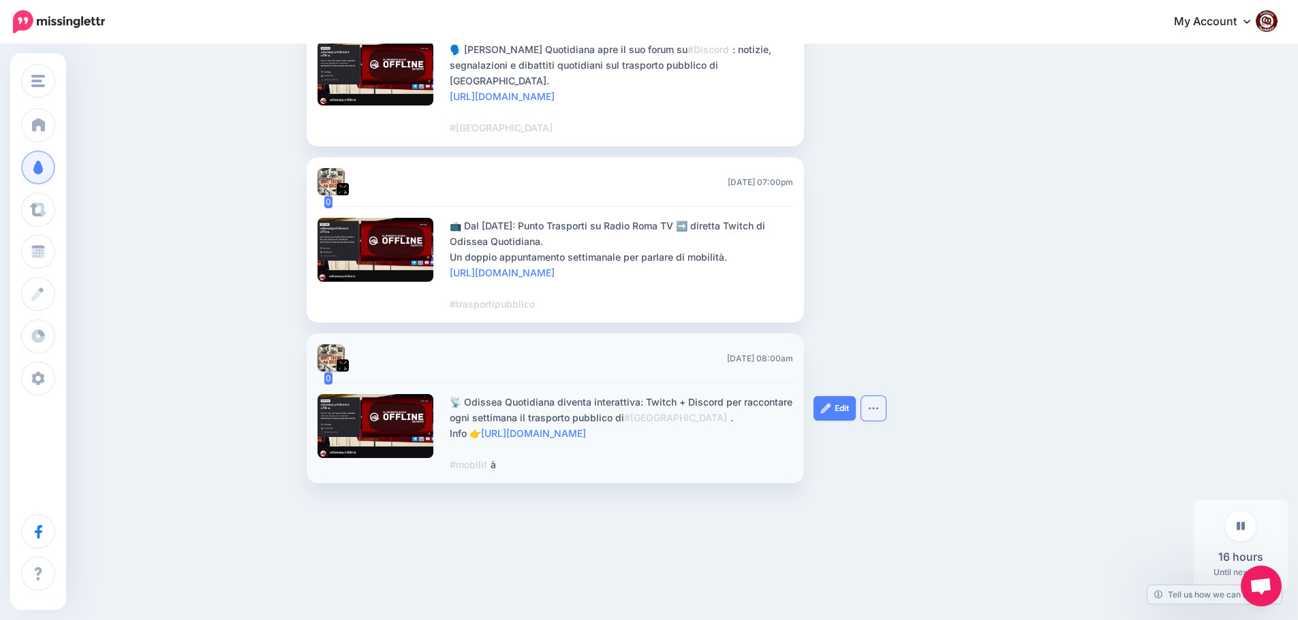
click at [877, 407] on button "button" at bounding box center [873, 408] width 25 height 25
click at [828, 438] on link "Delete Post" at bounding box center [831, 442] width 98 height 27
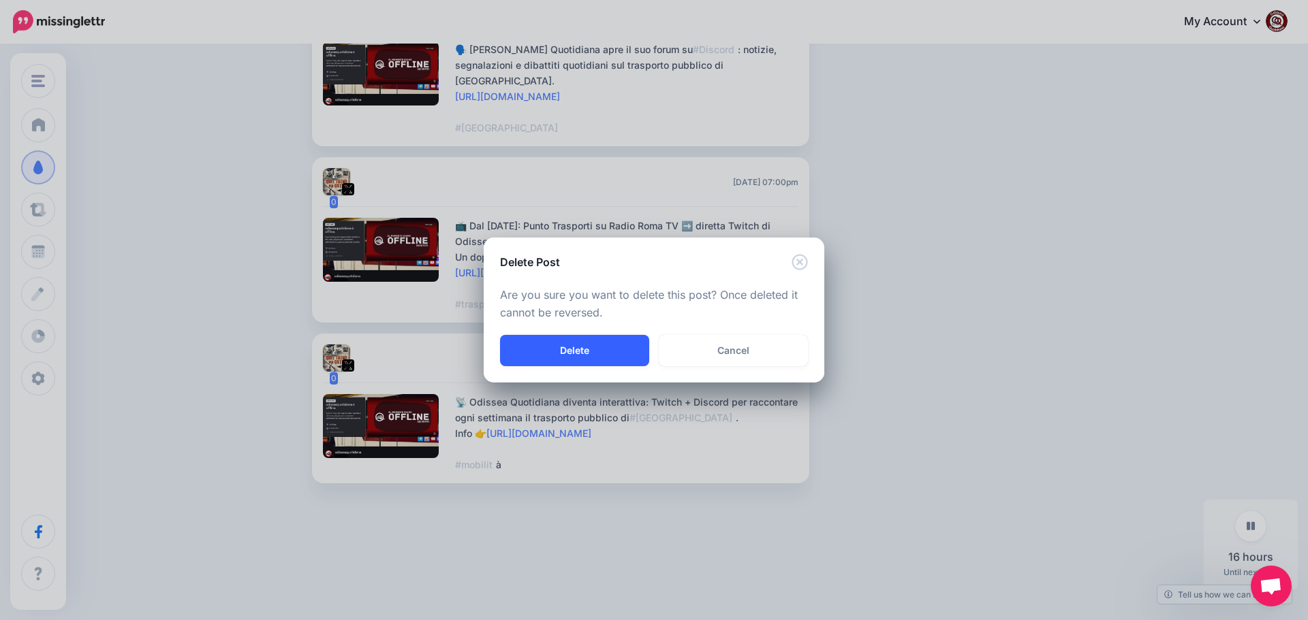
click at [537, 356] on button "Delete" at bounding box center [574, 350] width 149 height 31
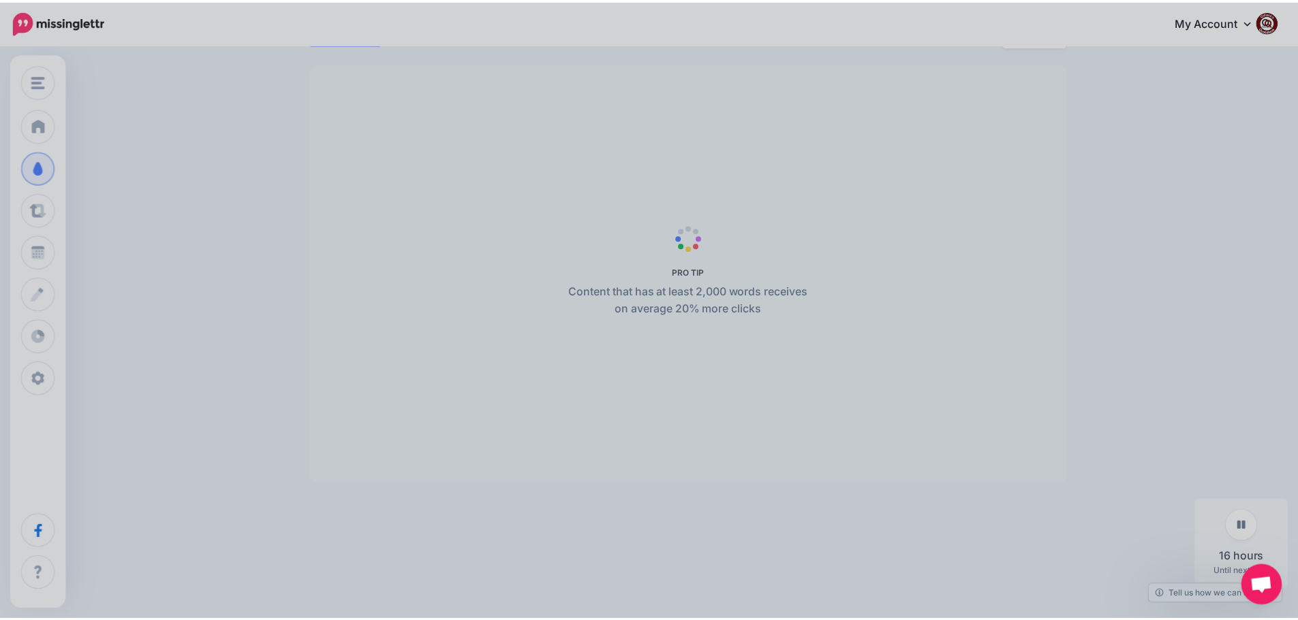
scroll to position [366, 0]
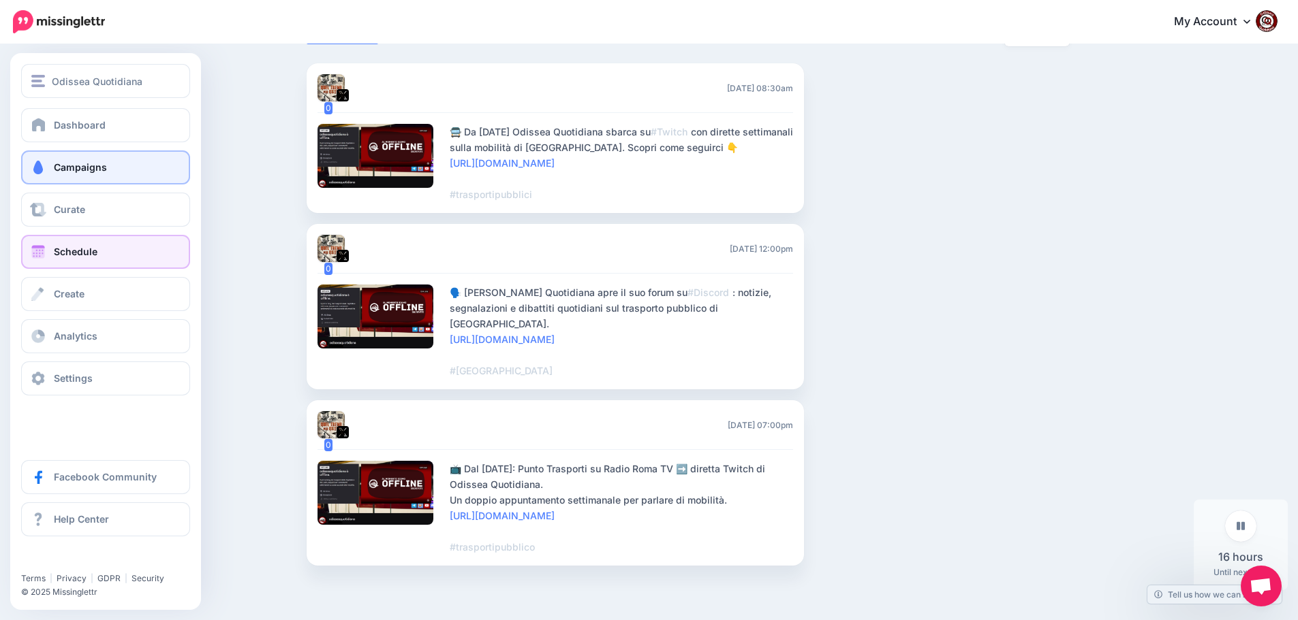
click at [67, 254] on span "Schedule" at bounding box center [76, 252] width 44 height 12
